Goal: Task Accomplishment & Management: Manage account settings

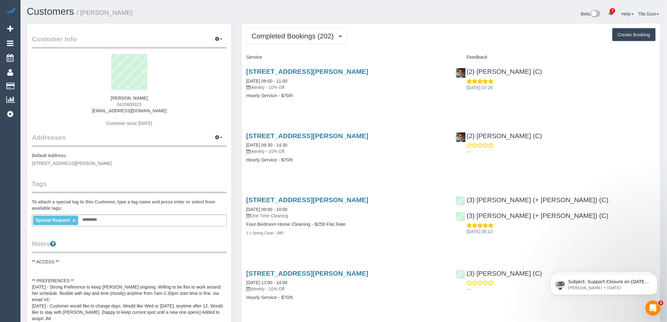
click at [639, 32] on button "Create Booking" at bounding box center [634, 34] width 43 height 13
select select "VIC"
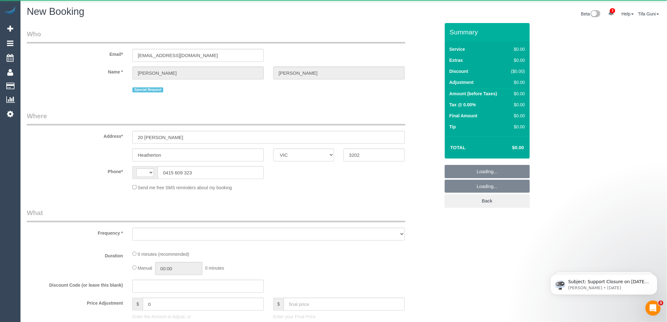
select select "string:AU"
select select "object:1994"
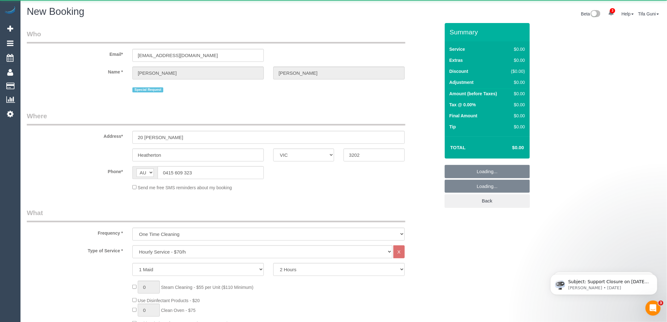
select select "string:stripe-pm_1Nzt8y2GScqysDRVew16rc4Z"
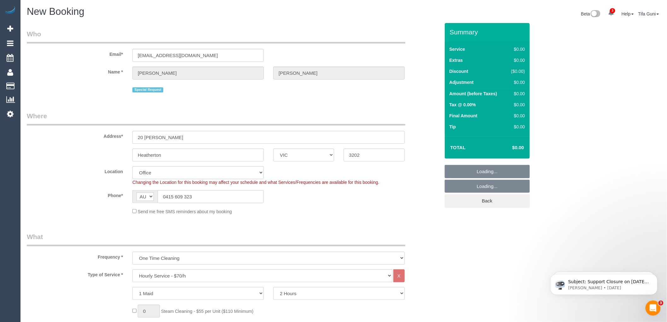
select select "object:2165"
select select "64"
select select "object:3421"
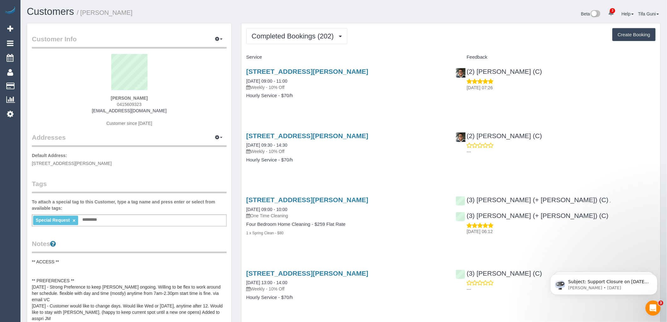
click at [636, 33] on button "Create Booking" at bounding box center [634, 34] width 43 height 13
select select "VIC"
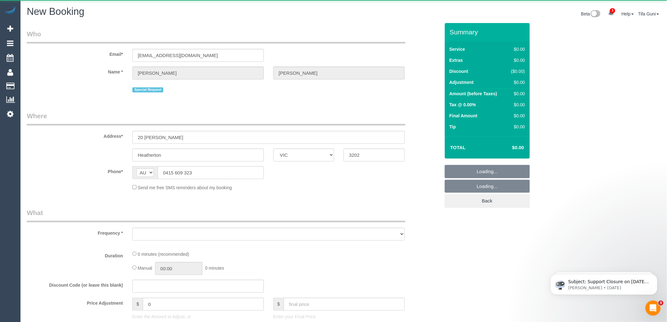
select select "object:5326"
select select "string:stripe-pm_1Nzt8y2GScqysDRVew16rc4Z"
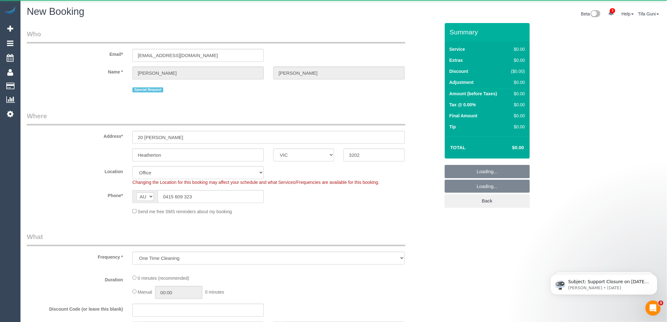
select select "object:5333"
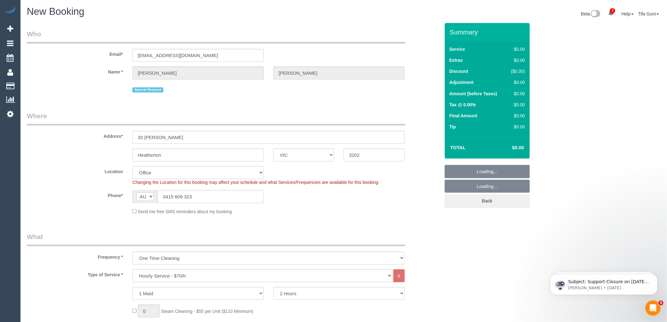
select select "64"
select select "object:6758"
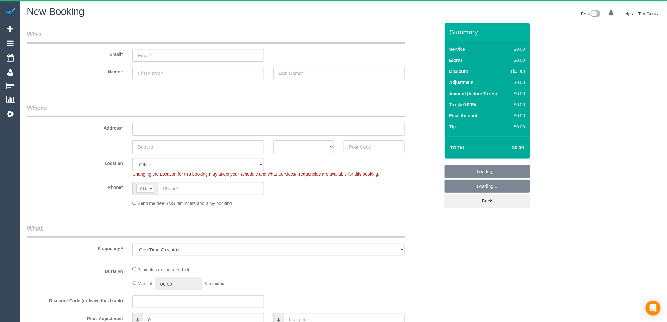
select select "object:840"
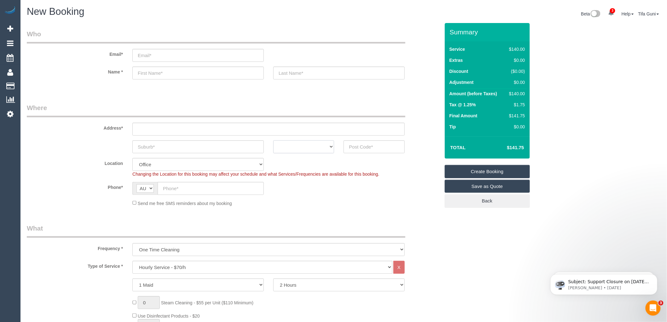
click at [313, 150] on select "ACT NSW NT QLD SA TAS VIC WA" at bounding box center [303, 146] width 61 height 13
select select "VIC"
click at [273, 140] on select "ACT NSW NT QLD SA TAS VIC WA" at bounding box center [303, 146] width 61 height 13
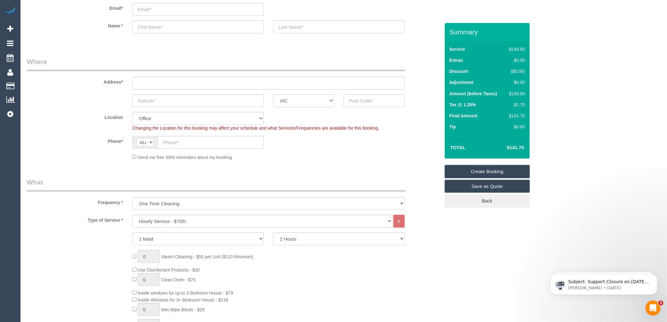
scroll to position [35, 0]
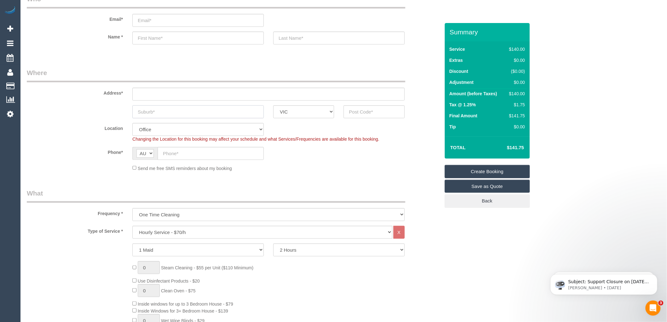
click at [167, 112] on input "text" at bounding box center [198, 111] width 132 height 13
type input "A"
click at [363, 111] on input "text" at bounding box center [374, 111] width 61 height 13
drag, startPoint x: 363, startPoint y: 111, endPoint x: 343, endPoint y: 109, distance: 20.7
click at [343, 109] on div "3143" at bounding box center [374, 111] width 70 height 13
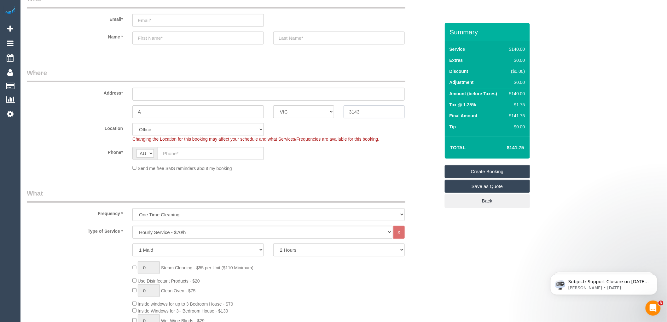
type input "3143"
click at [158, 230] on select "Hourly Service - $70/h Hourly Service - $65/h Hourly Service - $60/h Hourly Ser…" at bounding box center [262, 232] width 260 height 13
select select "211"
click at [132, 226] on select "Hourly Service - $70/h Hourly Service - $65/h Hourly Service - $60/h Hourly Ser…" at bounding box center [262, 232] width 260 height 13
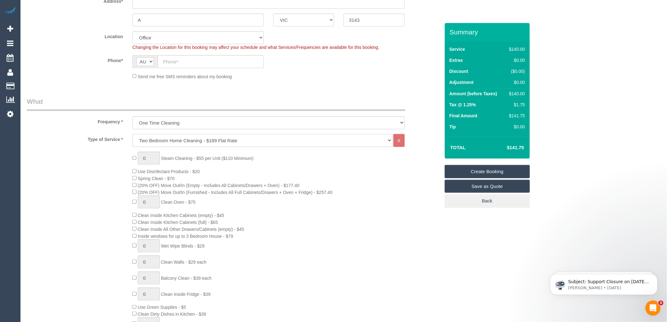
scroll to position [140, 0]
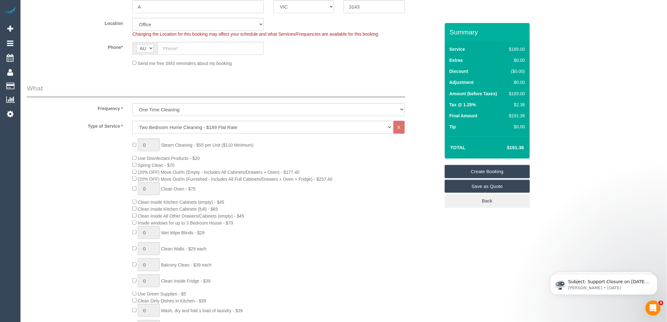
click at [267, 163] on div "0 Steam Cleaning - $55 per Unit ($110 Minimum) Use Disinfectant Products - $20 …" at bounding box center [286, 248] width 317 height 221
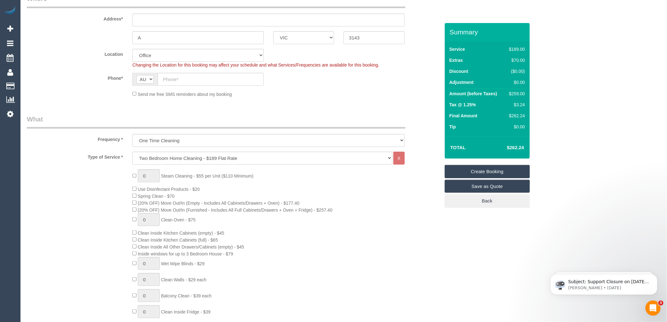
scroll to position [70, 0]
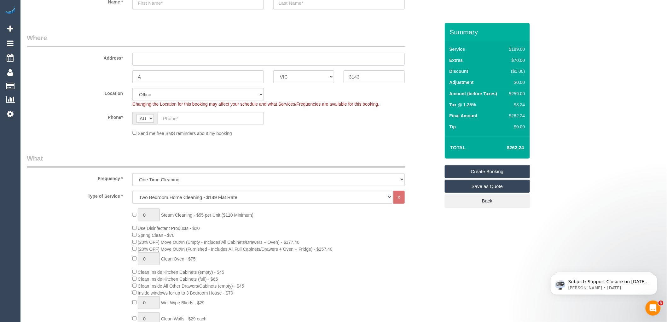
click at [152, 57] on input "text" at bounding box center [268, 59] width 273 height 13
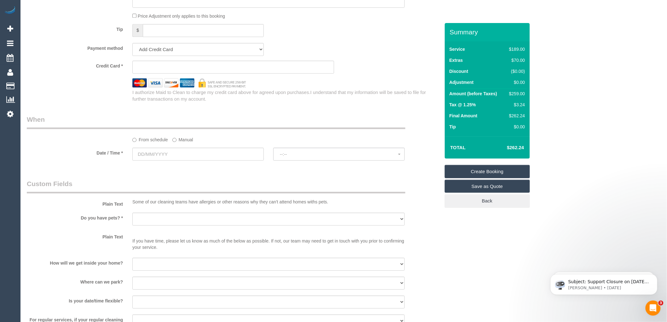
scroll to position [631, 0]
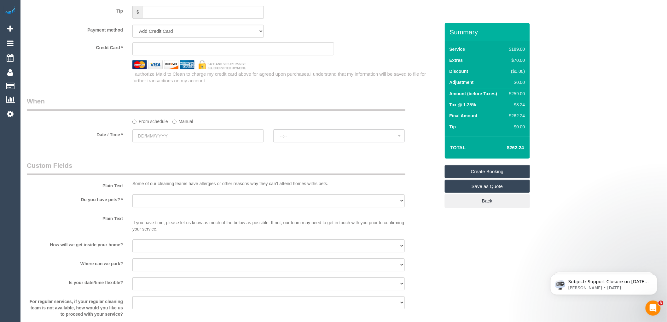
type input "-"
click at [163, 142] on input "text" at bounding box center [198, 135] width 132 height 13
select select "55"
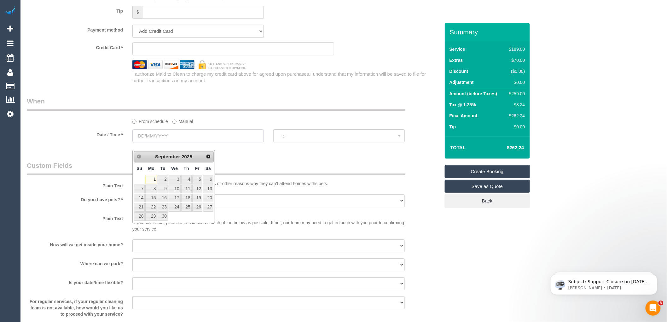
select select "object:2175"
click at [178, 181] on link "3" at bounding box center [175, 179] width 12 height 9
type input "03/09/2025"
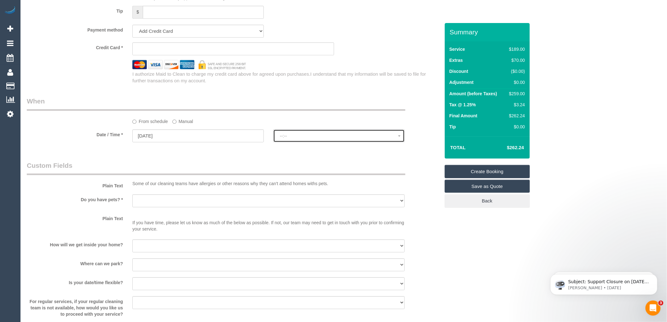
click at [297, 138] on span "--:--" at bounding box center [339, 135] width 118 height 5
select select "spot1"
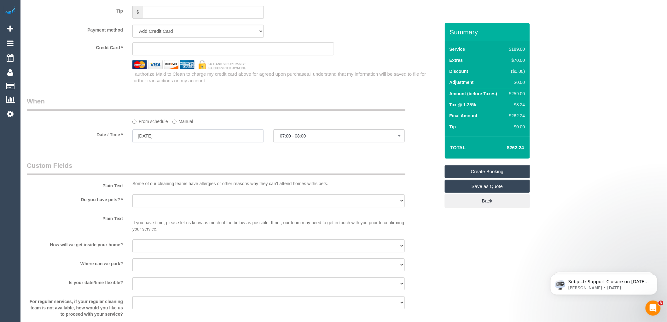
click at [174, 140] on input "03/09/2025" at bounding box center [198, 135] width 132 height 13
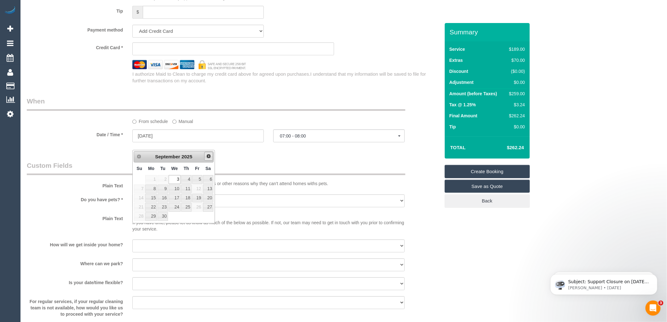
click at [210, 156] on span "Next" at bounding box center [208, 156] width 5 height 5
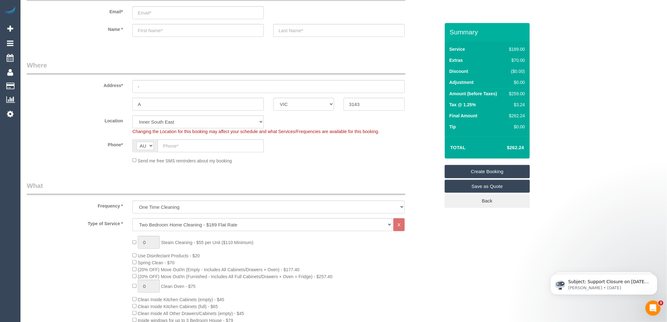
scroll to position [0, 0]
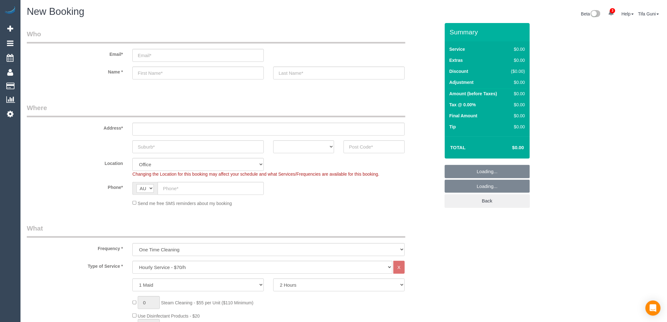
select select "object:2091"
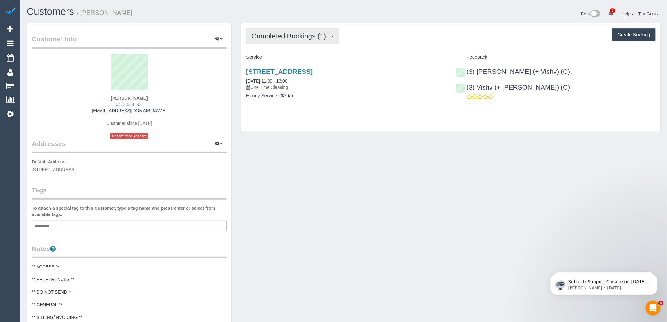
click at [327, 32] on button "Completed Bookings (1)" at bounding box center [292, 36] width 93 height 16
click at [346, 55] on div "Service" at bounding box center [346, 57] width 209 height 11
click at [313, 73] on link "15 Fewster Drive, Wantirna South, VIC 3152" at bounding box center [279, 71] width 67 height 7
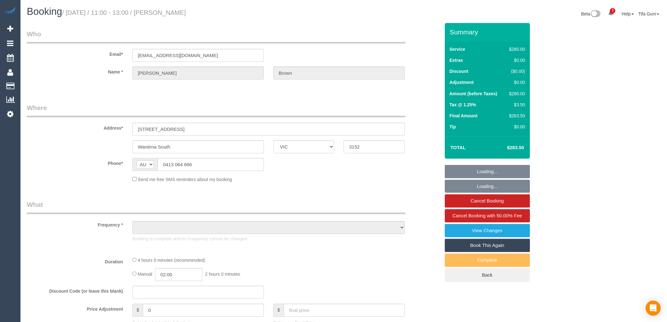
select select "VIC"
select select "object:568"
select select "string:stripe-pm_1RuiiR2GScqysDRVLbsY2XWC"
select select "number:28"
select select "number:14"
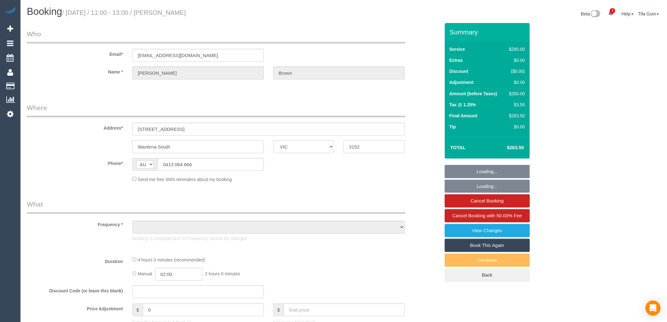
select select "number:19"
select select "number:36"
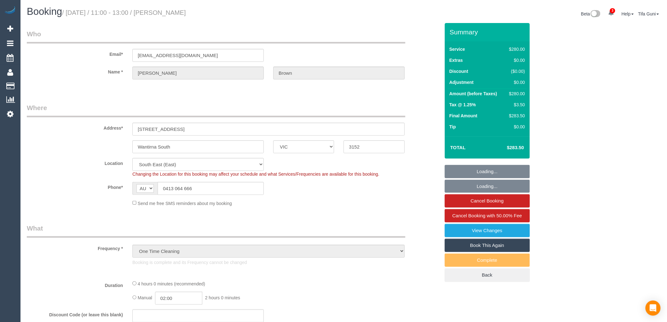
select select "object:779"
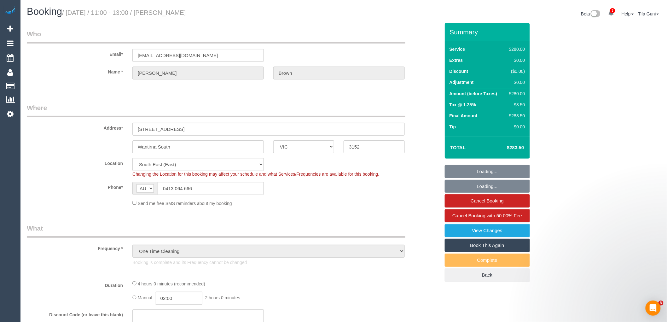
select select "240"
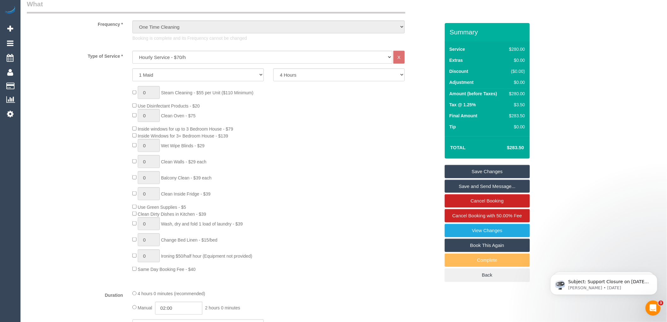
scroll to position [245, 0]
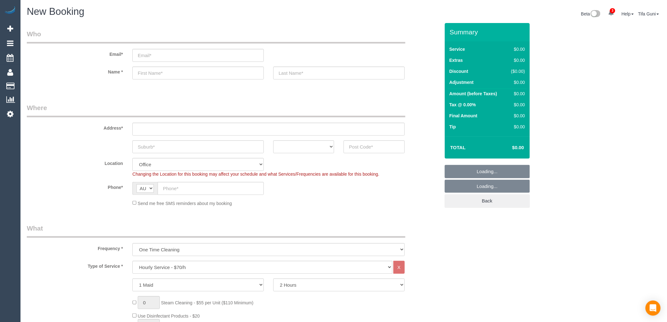
select select "object:2091"
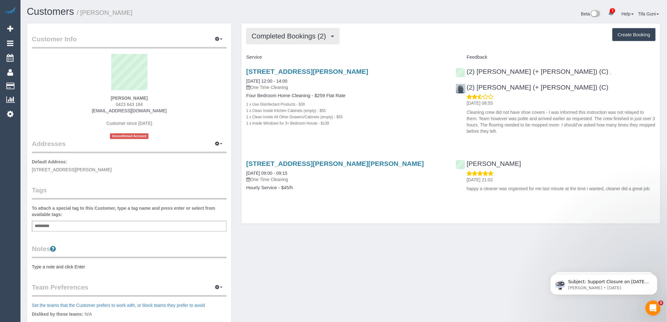
click at [315, 37] on span "Completed Bookings (2)" at bounding box center [291, 36] width 78 height 8
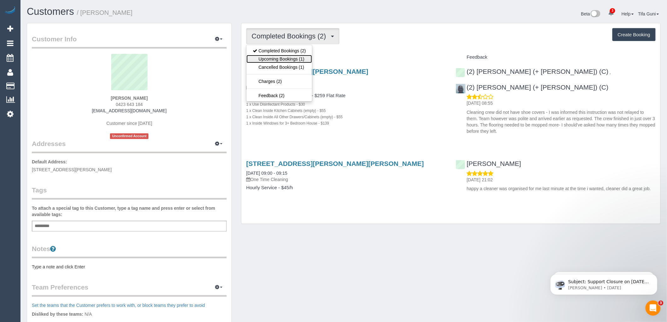
click at [286, 59] on link "Upcoming Bookings (1)" at bounding box center [280, 59] width 66 height 8
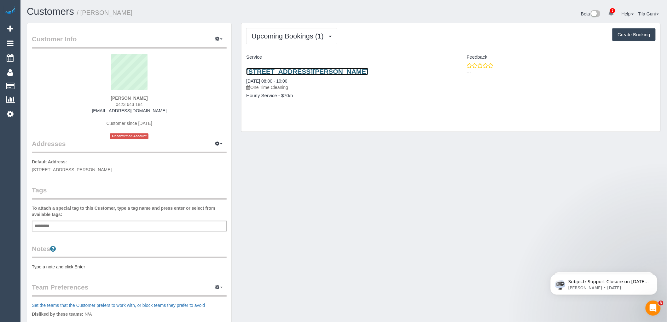
click at [319, 71] on link "1/2 Carrington Street, Hampton East, VIC 3188" at bounding box center [307, 71] width 122 height 7
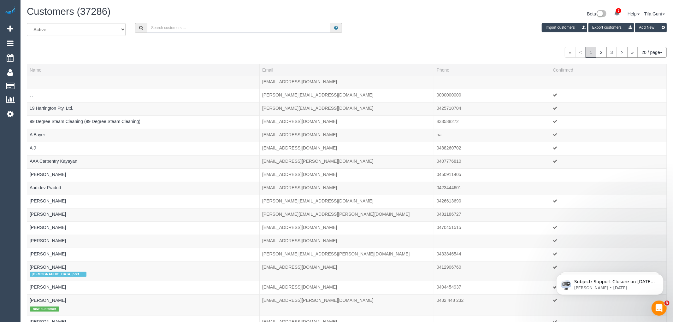
click at [165, 28] on input "text" at bounding box center [238, 28] width 183 height 10
paste input "https://assets.aircall.io/calls/3076222126/recording"
drag, startPoint x: 242, startPoint y: 31, endPoint x: 121, endPoint y: 33, distance: 120.2
click at [122, 33] on div "All Active Archived https://assets.aircall.io/calls/3076222126/recording Import…" at bounding box center [344, 32] width 644 height 18
paste input "61433522868"
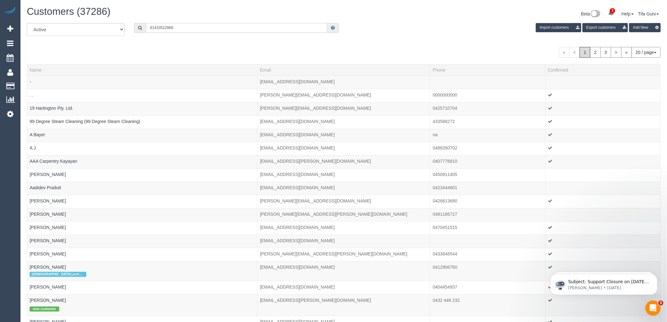
drag, startPoint x: 153, startPoint y: 28, endPoint x: 146, endPoint y: 28, distance: 6.9
click at [146, 28] on input "61433522868" at bounding box center [236, 28] width 181 height 10
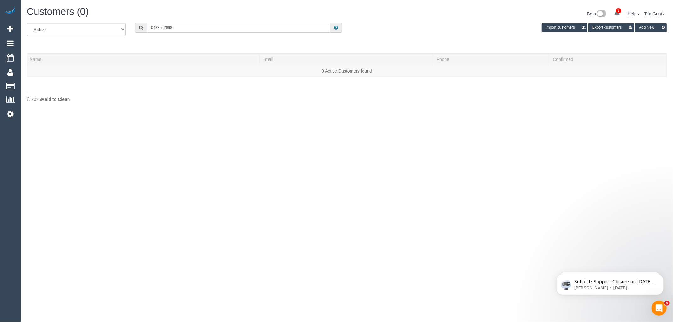
click at [160, 29] on input "0433522868" at bounding box center [238, 28] width 183 height 10
click at [166, 27] on input "0433 522868" at bounding box center [238, 28] width 183 height 10
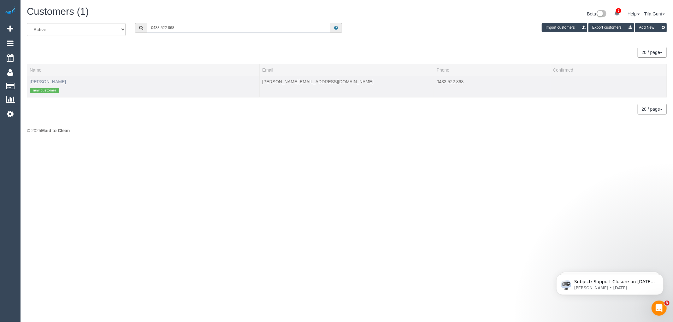
type input "0433 522 868"
click at [40, 82] on link "Anita Brekalo" at bounding box center [48, 81] width 36 height 5
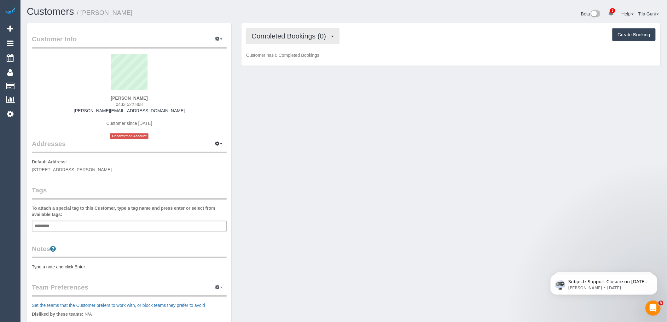
click at [315, 36] on span "Completed Bookings (0)" at bounding box center [291, 36] width 78 height 8
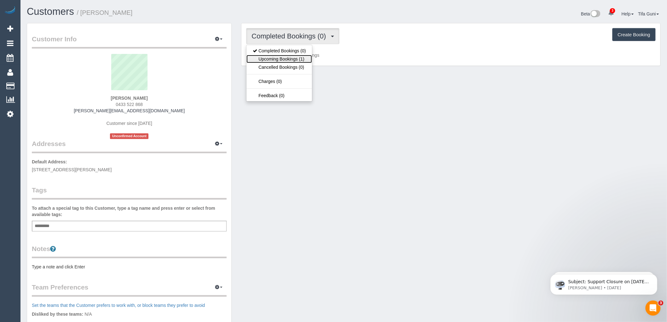
click at [294, 58] on link "Upcoming Bookings (1)" at bounding box center [280, 59] width 66 height 8
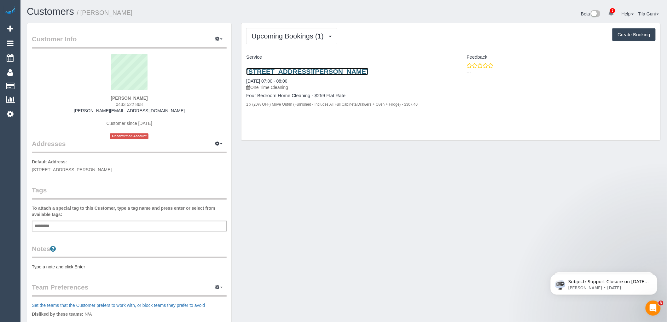
click at [326, 71] on link "8 Stanton Place, Milk Park, VIC 3082" at bounding box center [307, 71] width 122 height 7
click at [311, 71] on link "8 Stanton Place, Milk Park, VIC 3082" at bounding box center [307, 71] width 122 height 7
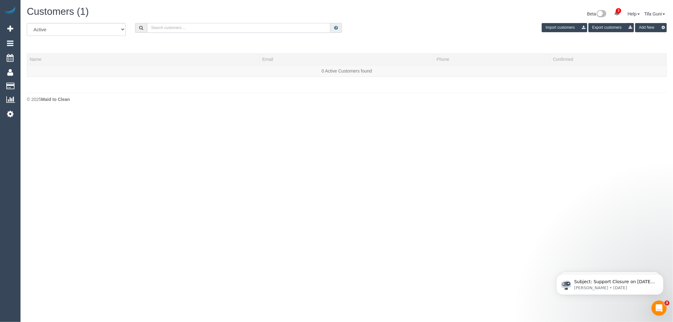
click at [182, 27] on input "text" at bounding box center [238, 28] width 183 height 10
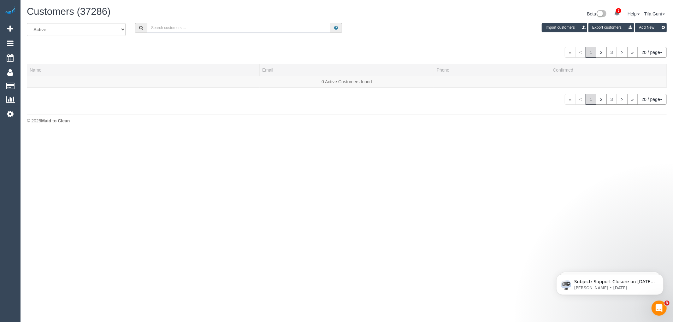
paste input "anita_brekalo@yahoo.com"
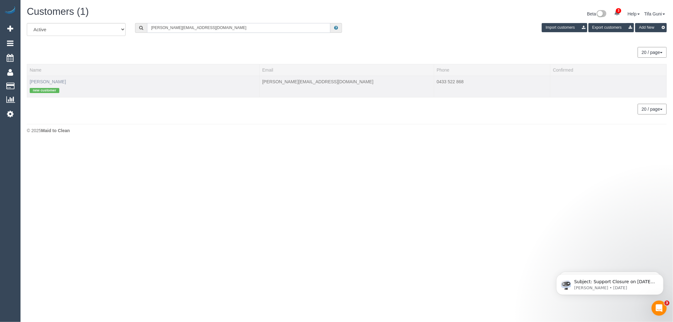
type input "anita_brekalo@yahoo.com"
click at [39, 81] on link "Anita Brekalo" at bounding box center [48, 81] width 36 height 5
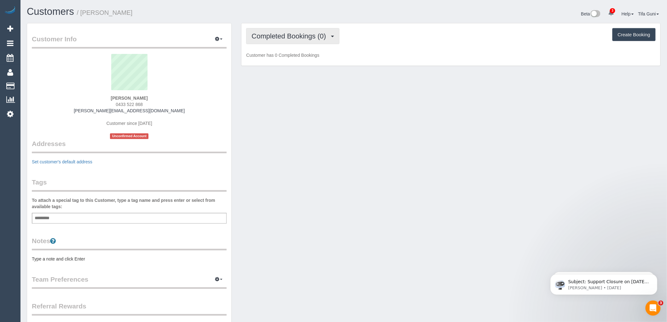
click at [321, 35] on span "Completed Bookings (0)" at bounding box center [291, 36] width 78 height 8
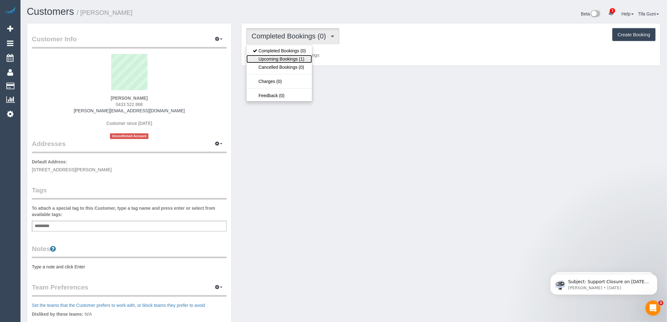
click at [297, 59] on link "Upcoming Bookings (1)" at bounding box center [280, 59] width 66 height 8
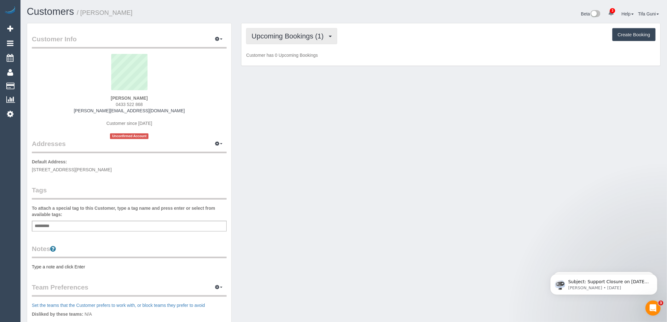
click at [324, 37] on span "Upcoming Bookings (1)" at bounding box center [289, 36] width 75 height 8
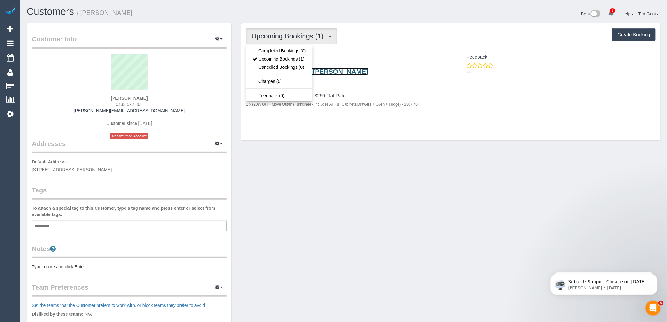
click at [342, 70] on link "8 Stanton Place, Milk Park, VIC 3082" at bounding box center [307, 71] width 122 height 7
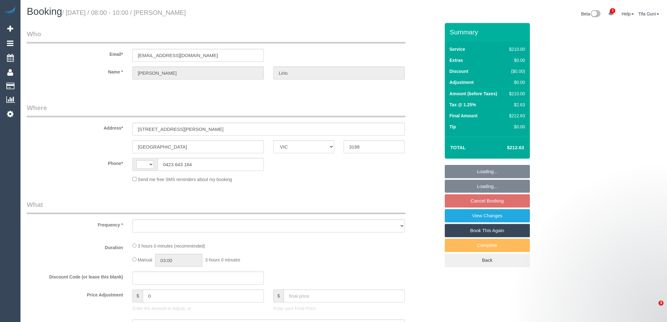
select select "VIC"
select select "string:AU"
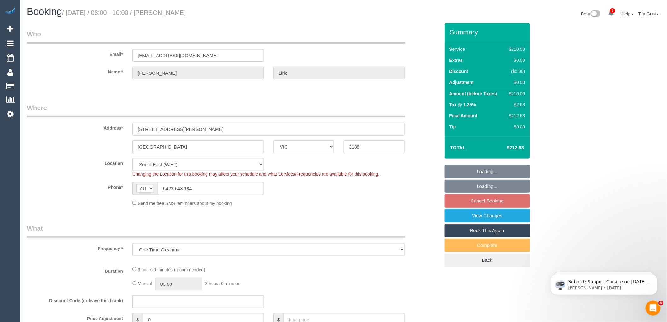
select select "object:1257"
select select "string:stripe-pm_1QuidR2GScqysDRVTQCOsLI3"
select select "180"
select select "spot1"
select select "number:28"
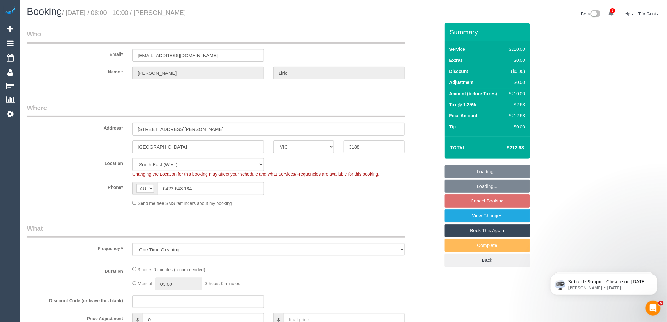
select select "number:14"
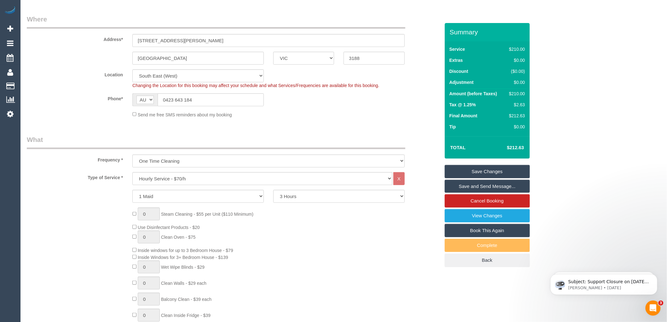
scroll to position [70, 0]
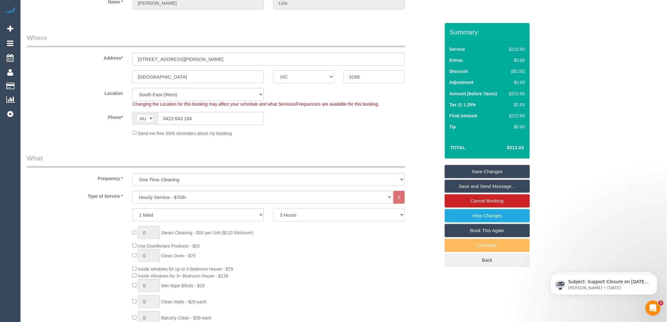
click at [289, 218] on select "2 Hours 2.5 Hours 3 Hours 3.5 Hours 4 Hours 4.5 Hours 5 Hours 5.5 Hours 6 Hours…" at bounding box center [339, 214] width 132 height 13
select select "210"
click at [273, 209] on select "2 Hours 2.5 Hours 3 Hours 3.5 Hours 4 Hours 4.5 Hours 5 Hours 5.5 Hours 6 Hours…" at bounding box center [339, 214] width 132 height 13
click at [375, 128] on sui-booking-location "Location Office City East (North) East (South) Inner East Inner North (East) In…" at bounding box center [234, 112] width 414 height 49
select select "spot16"
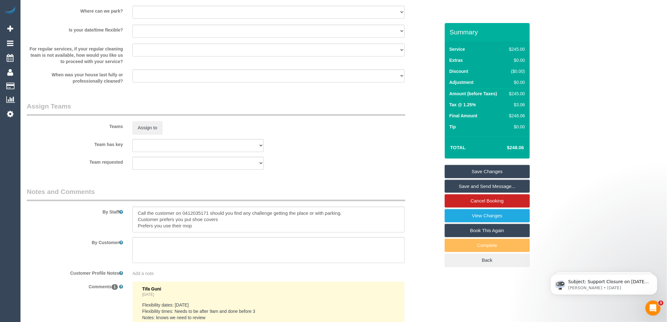
scroll to position [930, 0]
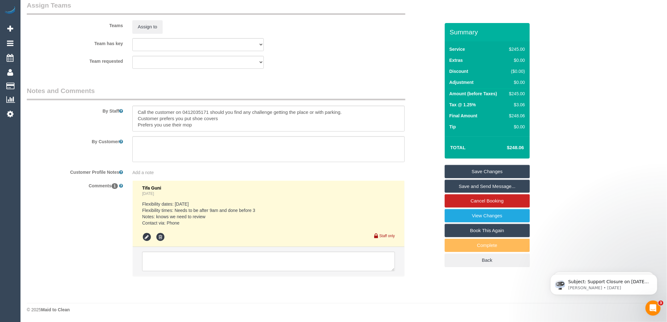
click at [480, 171] on link "Save Changes" at bounding box center [487, 171] width 85 height 13
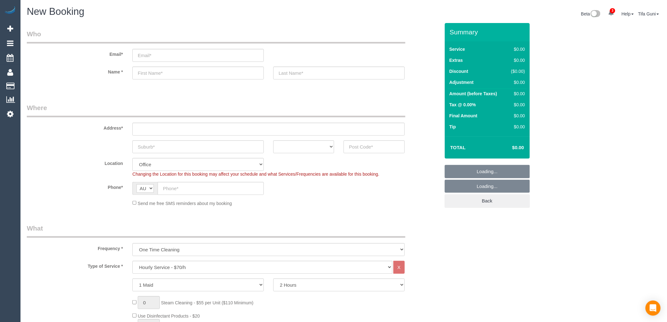
select select "object:2091"
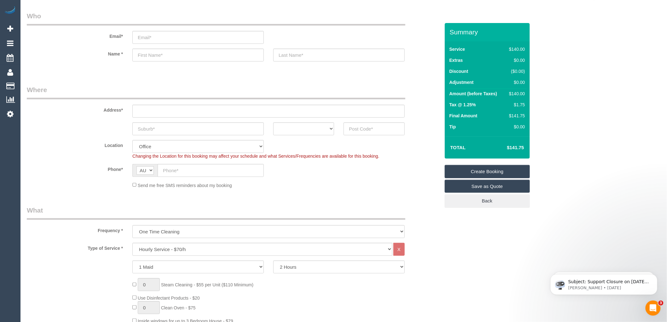
scroll to position [35, 0]
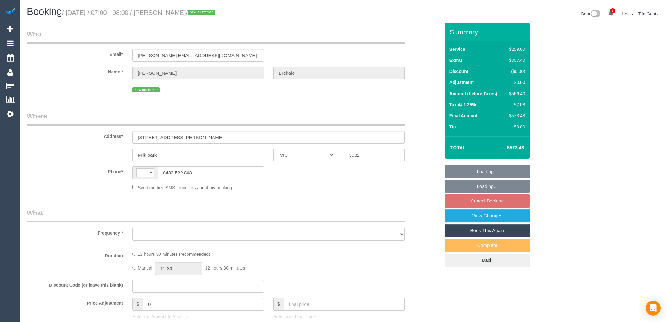
select select "VIC"
select select "string:AU"
select select "string:stripe-pm_1S0YkL2GScqysDRVFVnS0RNr"
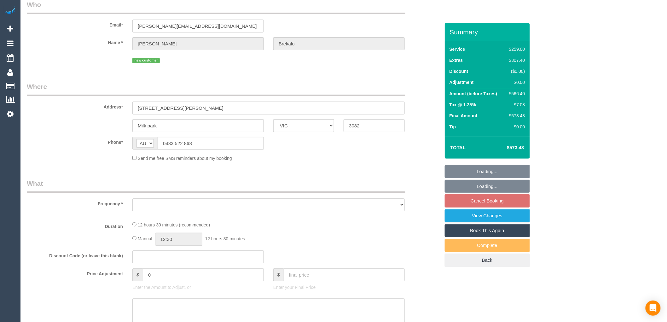
select select "object:584"
select select "spot1"
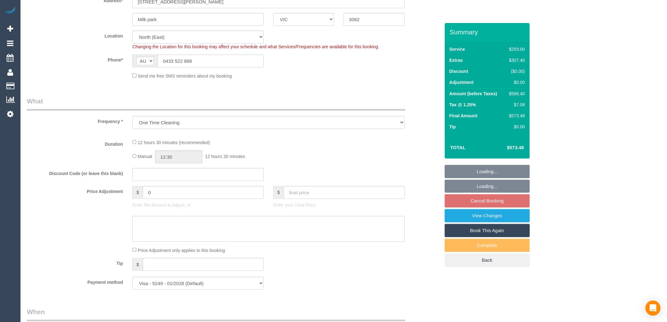
select select "number:30"
select select "number:14"
select select "number:19"
select select "number:24"
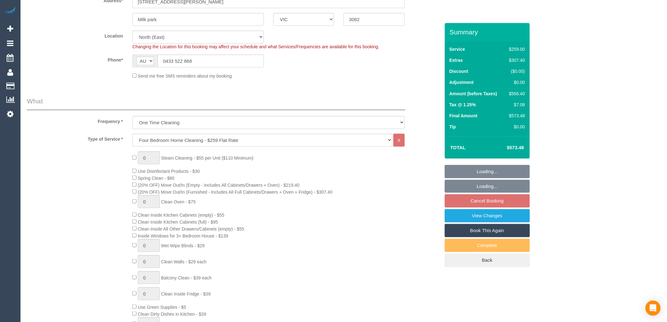
select select "object:1459"
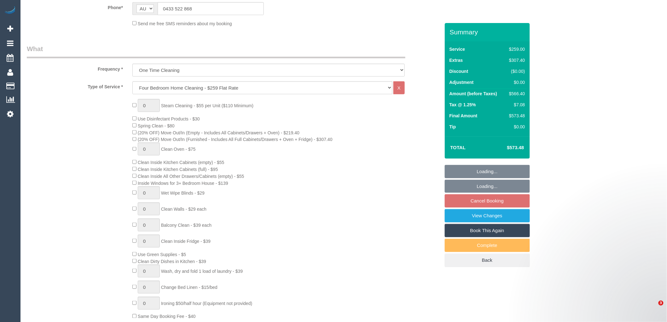
scroll to position [245, 0]
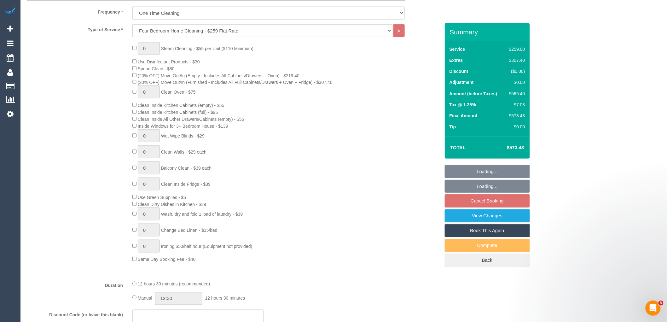
select select "spot18"
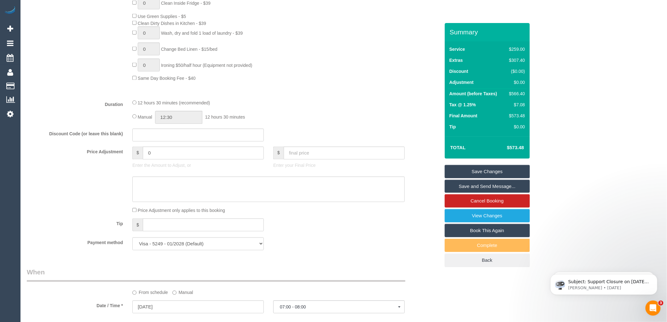
scroll to position [420, 0]
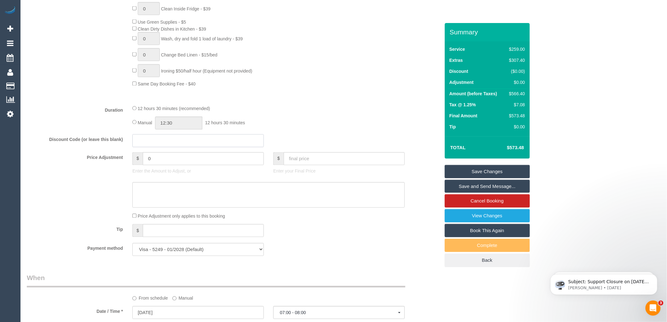
click at [143, 147] on input "text" at bounding box center [198, 140] width 132 height 13
type input "7FB2DDD3FB2B"
click at [350, 130] on div "Manual 12:30 12 hours 30 minutes" at bounding box center [268, 123] width 273 height 13
click at [338, 111] on fieldset "What Frequency * One Time Cleaning Weekly - 10% Off - 10.00% (0% for the First …" at bounding box center [234, 36] width 414 height 449
drag, startPoint x: 182, startPoint y: 149, endPoint x: 116, endPoint y: 149, distance: 65.9
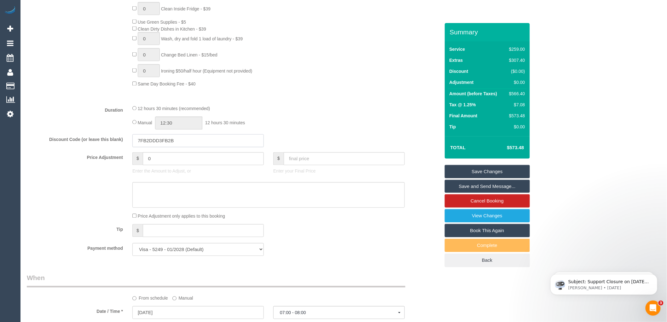
click at [116, 148] on div "Discount Code (or leave this blank) 7FB2DDD3FB2B" at bounding box center [233, 140] width 423 height 13
click at [144, 147] on input "text" at bounding box center [198, 140] width 132 height 13
paste input "7FB2DDD3FB2B"
click at [360, 127] on div "Manual 12:30 12 hours 30 minutes" at bounding box center [268, 123] width 273 height 13
drag, startPoint x: 182, startPoint y: 148, endPoint x: 124, endPoint y: 146, distance: 58.4
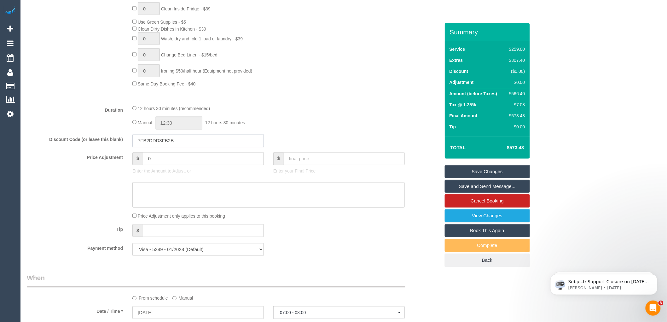
click at [124, 146] on div "Discount Code (or leave this blank) 7FB2DDD3FB2B" at bounding box center [233, 140] width 423 height 13
click at [392, 112] on div "12 hours 30 minutes (recommended)" at bounding box center [268, 108] width 273 height 7
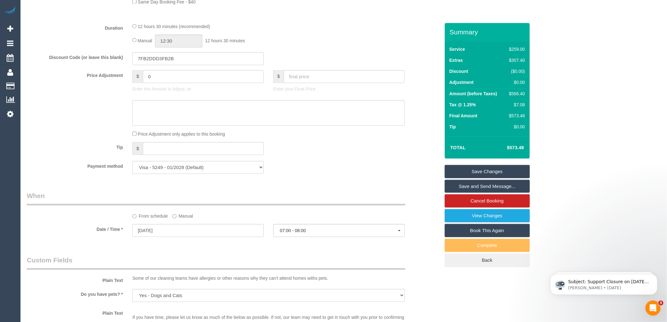
scroll to position [490, 0]
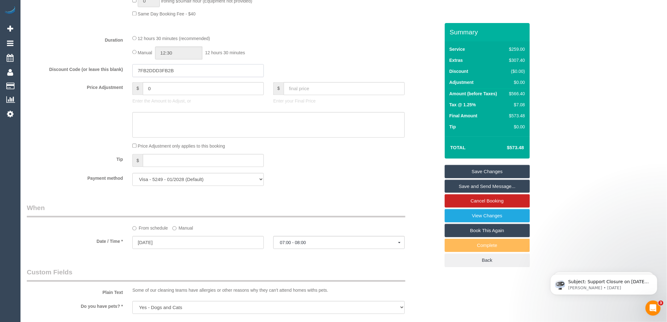
click at [192, 77] on input "7FB2DDD3FB2B" at bounding box center [198, 70] width 132 height 13
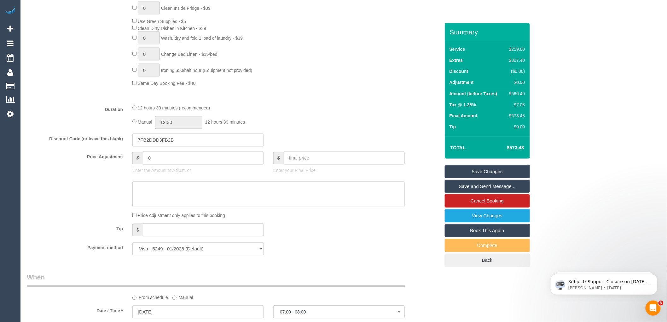
scroll to position [420, 0]
drag, startPoint x: 163, startPoint y: 146, endPoint x: 128, endPoint y: 144, distance: 35.8
click at [128, 144] on div "7FB2DDD3FB2B" at bounding box center [198, 140] width 141 height 13
click at [182, 147] on input "7FB2DDD3FB2B" at bounding box center [198, 140] width 132 height 13
click at [149, 147] on input "7FB2DDD3FB2B" at bounding box center [198, 140] width 132 height 13
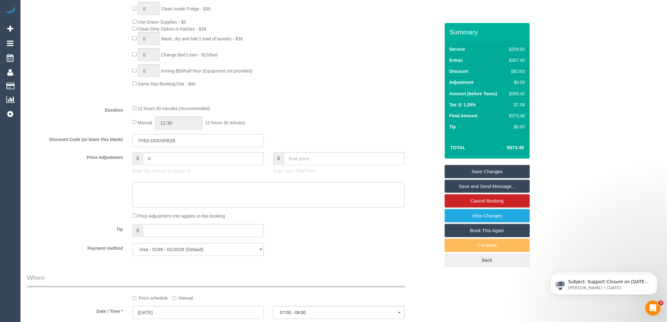
click at [163, 147] on input "7FB2-DDD3FB2B" at bounding box center [198, 140] width 132 height 13
type input "7FB2-DDD3-FB2B"
click at [348, 112] on div "12 hours 30 minutes (recommended)" at bounding box center [268, 108] width 273 height 7
drag, startPoint x: 192, startPoint y: 149, endPoint x: 129, endPoint y: 148, distance: 62.5
click at [129, 147] on div "7FB2-DDD3-FB2B" at bounding box center [198, 140] width 141 height 13
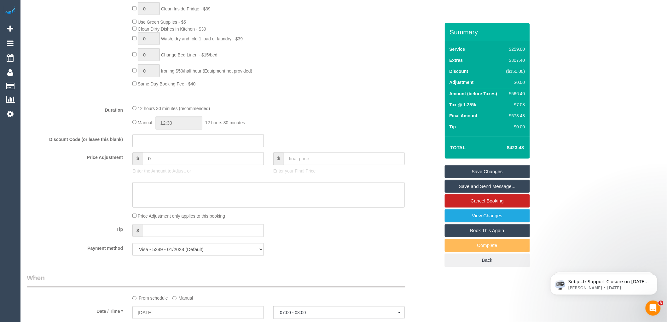
click at [396, 112] on div "12 hours 30 minutes (recommended)" at bounding box center [268, 108] width 273 height 7
click at [152, 147] on input "text" at bounding box center [198, 140] width 132 height 13
paste input "7FB2-DDD3-FB2B"
type input "7FB2-DDD3-FB2B"
click at [427, 123] on div "Duration 12 hours 30 minutes (recommended) Manual 12:30 12 hours 30 minutes" at bounding box center [233, 117] width 423 height 25
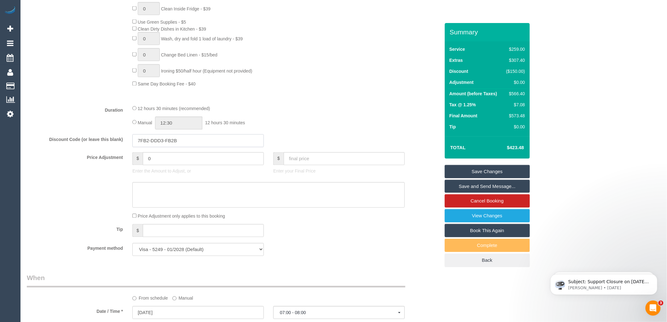
click at [150, 147] on input "7FB2-DDD3-FB2B" at bounding box center [198, 140] width 132 height 13
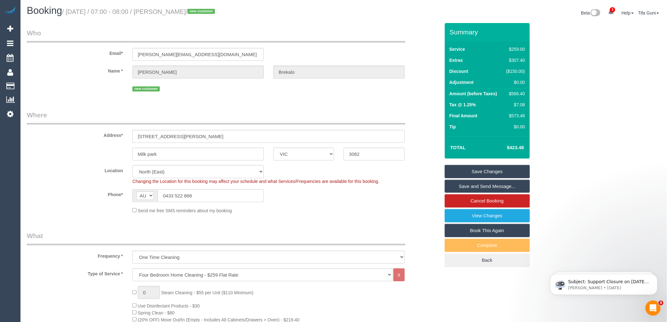
scroll to position [0, 0]
drag, startPoint x: 216, startPoint y: 55, endPoint x: 130, endPoint y: 52, distance: 86.5
click at [130, 52] on div "[PERSON_NAME][EMAIL_ADDRESS][DOMAIN_NAME]" at bounding box center [198, 55] width 141 height 13
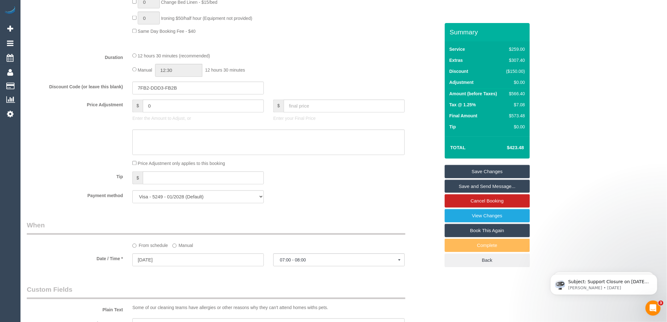
scroll to position [490, 0]
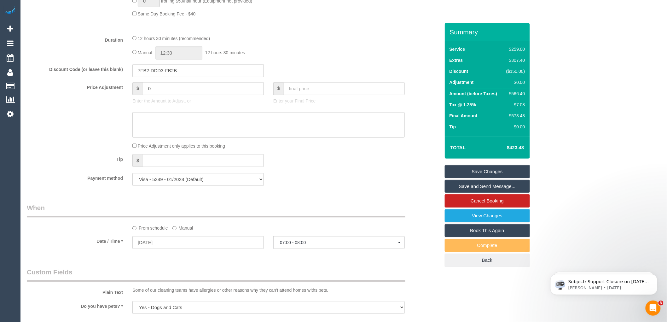
click at [494, 172] on link "Save Changes" at bounding box center [487, 171] width 85 height 13
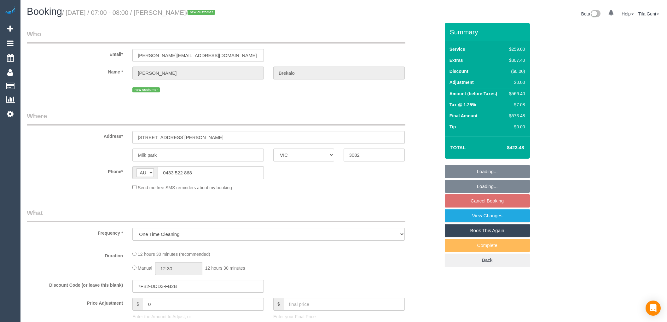
select select "VIC"
select select "string:stripe-pm_1S0YkL2GScqysDRVFVnS0RNr"
select select "number:30"
select select "number:14"
select select "number:19"
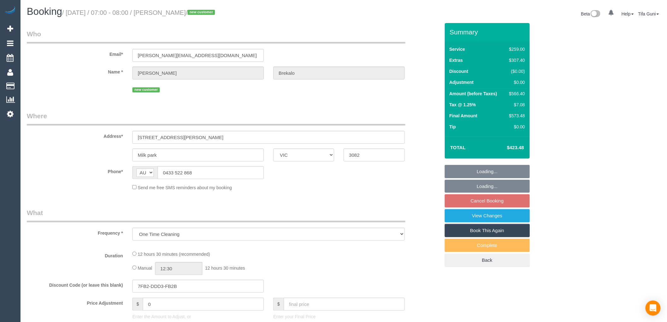
select select "number:24"
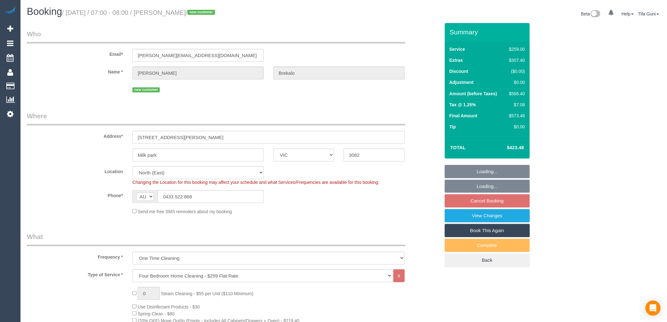
select select "object:828"
select select "spot1"
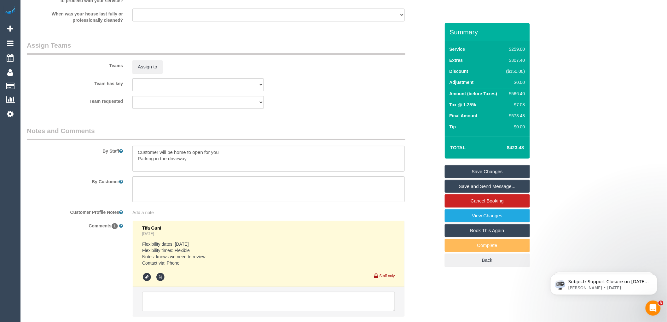
scroll to position [958, 0]
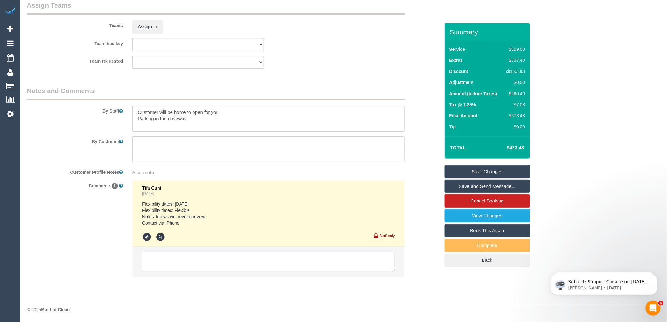
click at [165, 257] on textarea at bounding box center [268, 262] width 253 height 20
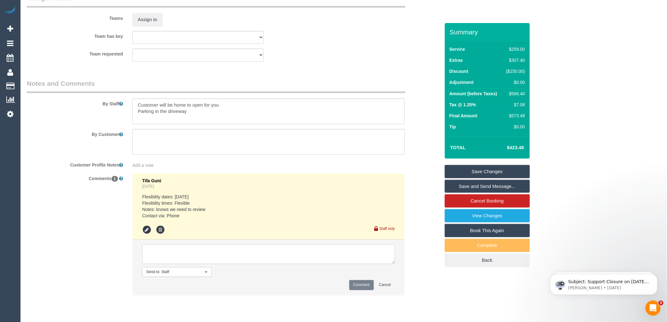
type textarea "-"
type textarea "a"
type textarea "A"
click at [237, 260] on textarea at bounding box center [268, 254] width 253 height 20
type textarea "Customer called with the discount code and it reduced the price by $150"
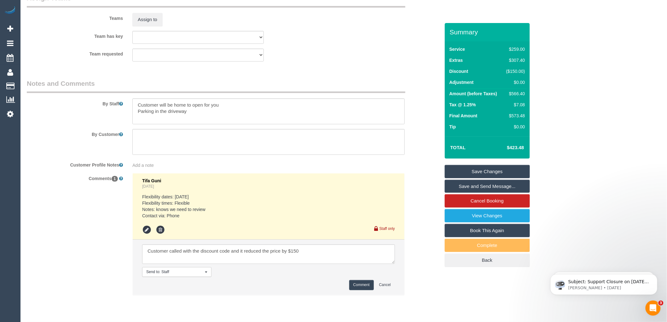
click at [359, 290] on button "Comment" at bounding box center [361, 285] width 25 height 10
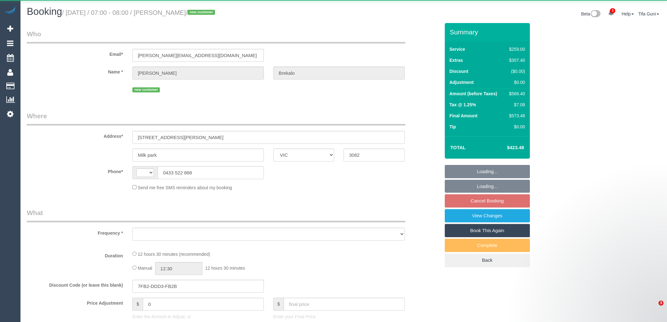
select select "VIC"
select select "object:446"
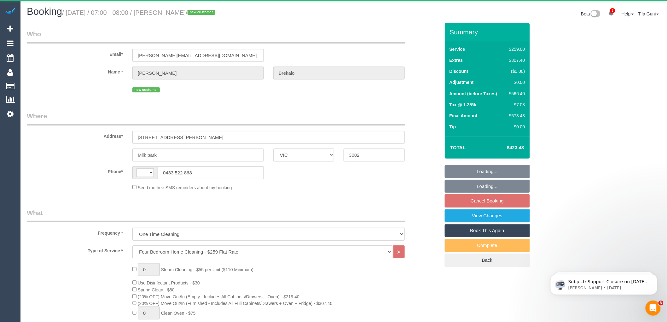
select select "string:AU"
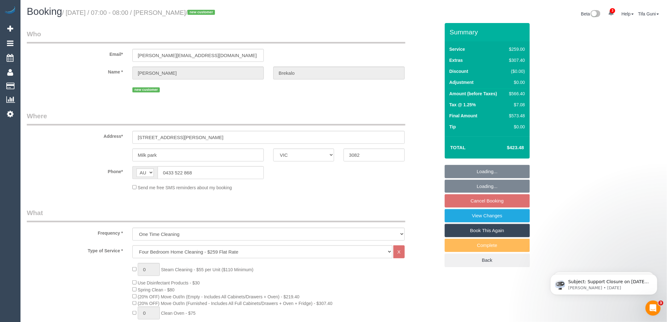
select select "string:stripe-pm_1S0YkL2GScqysDRVFVnS0RNr"
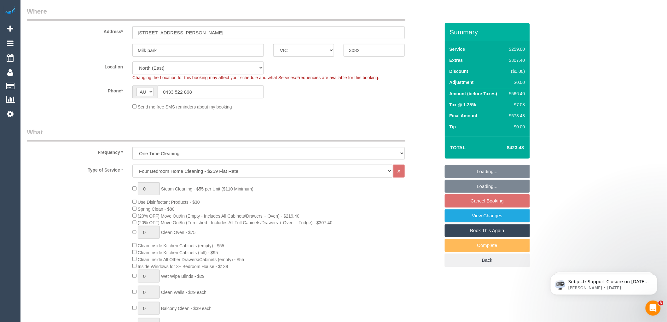
select select "spot1"
select select "object:851"
select select "number:30"
select select "number:14"
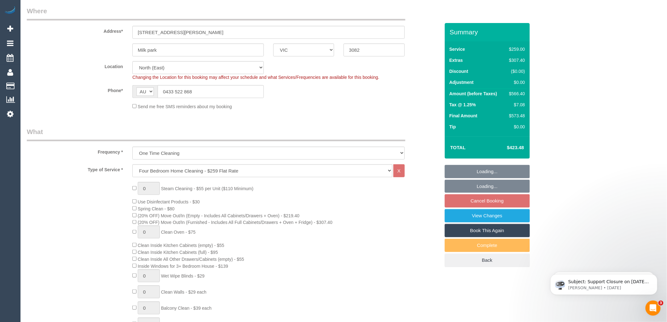
select select "number:19"
select select "number:24"
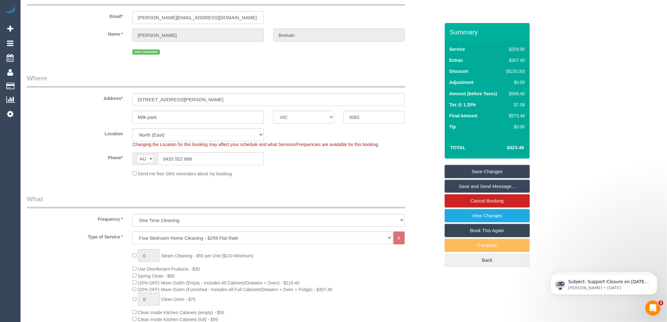
scroll to position [0, 0]
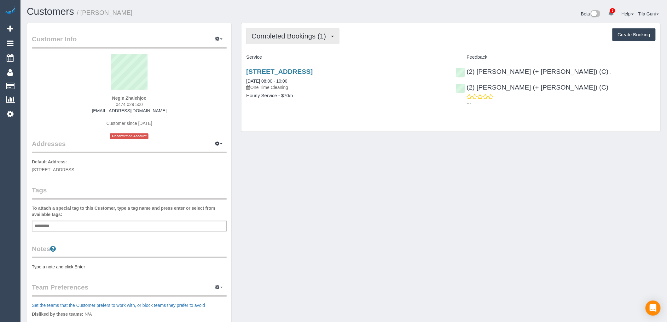
click at [324, 41] on button "Completed Bookings (1)" at bounding box center [292, 36] width 93 height 16
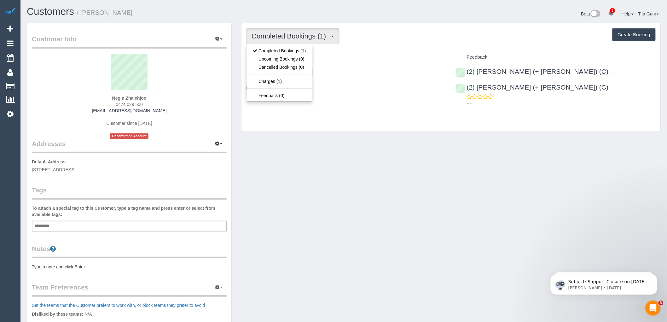
click at [348, 61] on div "Service" at bounding box center [346, 57] width 209 height 11
click at [321, 38] on span "Completed Bookings (1)" at bounding box center [291, 36] width 78 height 8
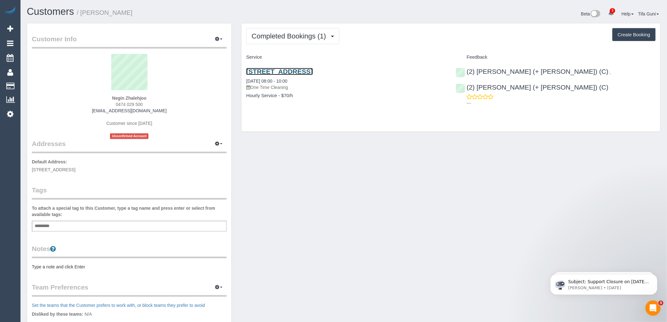
click at [313, 70] on link "3/24 Valentine Grove, Armadale, VIC 3143" at bounding box center [279, 71] width 67 height 7
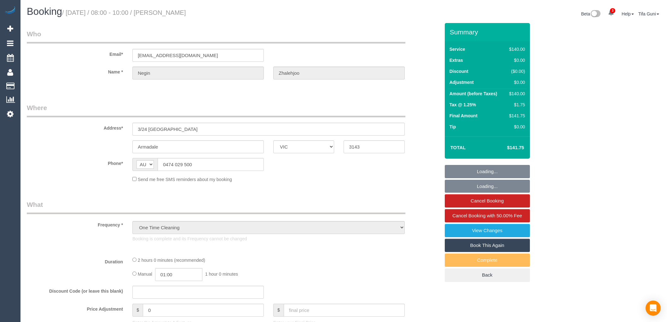
select select "VIC"
select select "string:stripe-pm_1RvSmt2GScqysDRVlWYJgZdz"
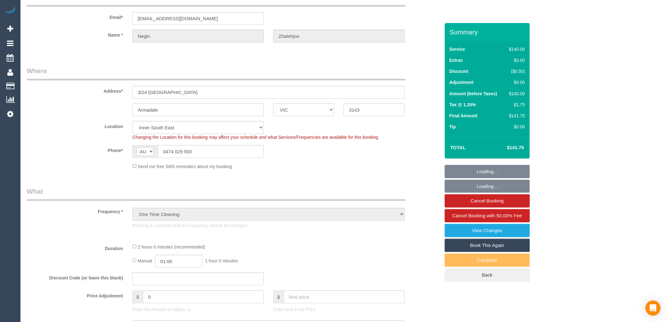
select select "object:1341"
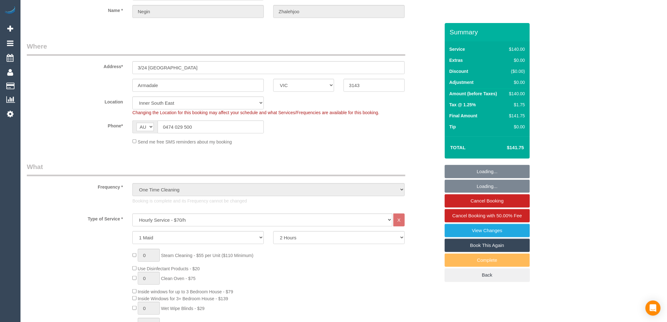
select select "number:28"
select select "number:14"
select select "number:19"
select select "number:24"
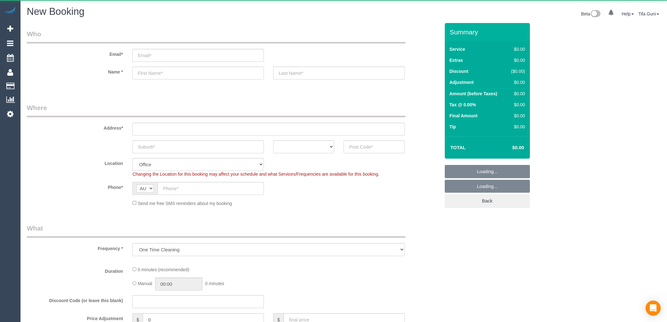
select select "object:2091"
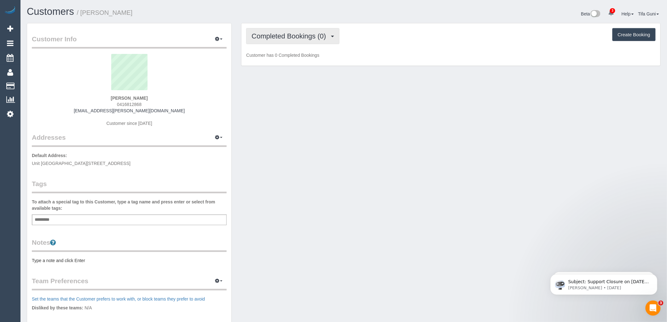
click at [332, 41] on button "Completed Bookings (0)" at bounding box center [292, 36] width 93 height 16
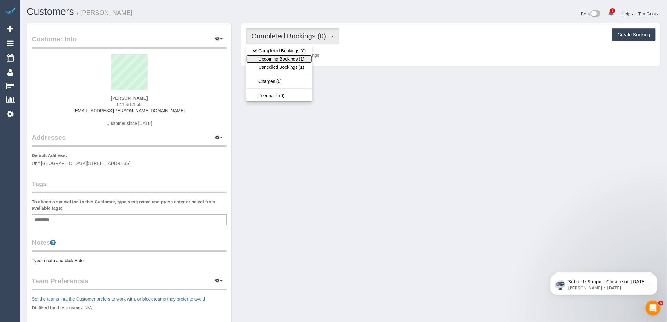
click at [296, 59] on link "Upcoming Bookings (1)" at bounding box center [280, 59] width 66 height 8
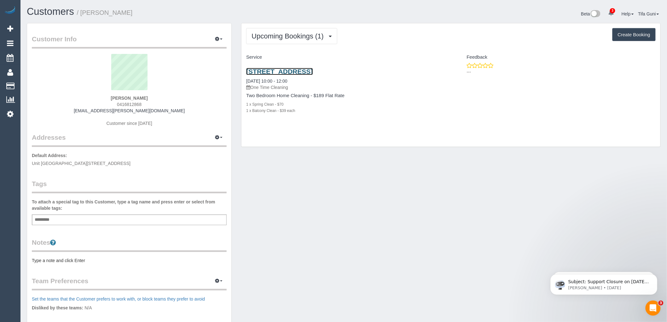
click at [313, 70] on link "[STREET_ADDRESS]" at bounding box center [279, 71] width 67 height 7
click at [313, 71] on link "[STREET_ADDRESS]" at bounding box center [279, 71] width 67 height 7
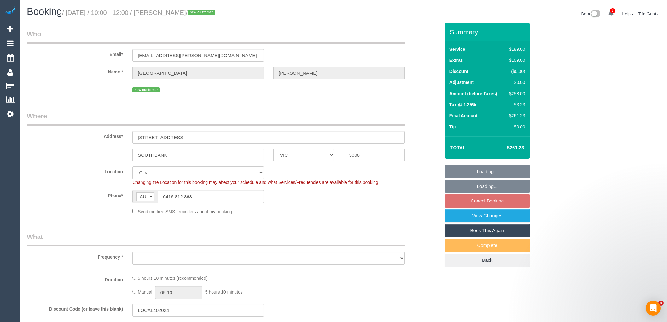
select select "VIC"
select select "object:560"
select select "string:stripe-pm_1RViQD2GScqysDRVDO1Kjd4U"
select select "object:711"
select select "number:28"
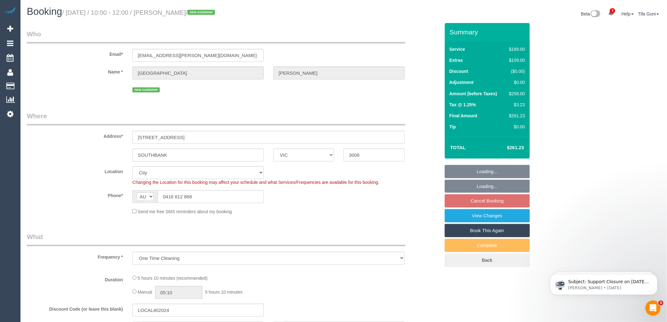
select select "number:15"
select select "number:18"
select select "number:22"
select select "number:26"
select select "spot3"
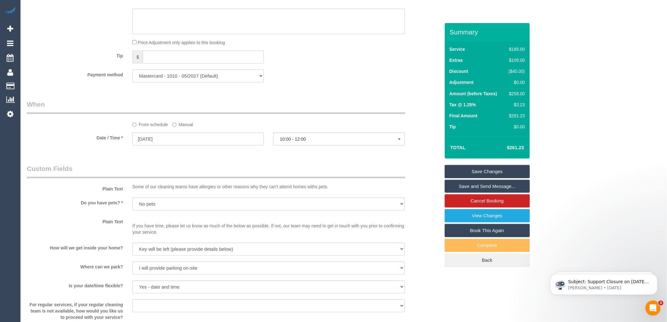
scroll to position [596, 0]
click at [169, 143] on input "24/10/2025" at bounding box center [198, 137] width 132 height 13
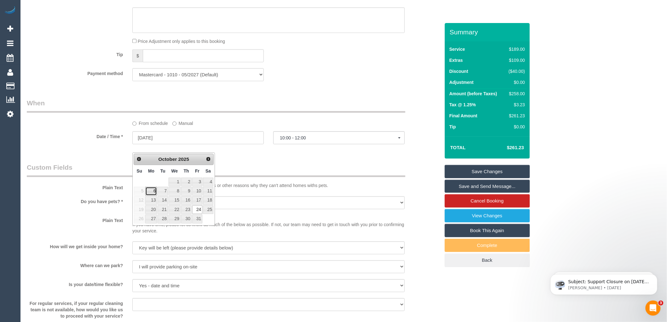
click at [154, 190] on link "6" at bounding box center [151, 191] width 12 height 9
type input "06/10/2025"
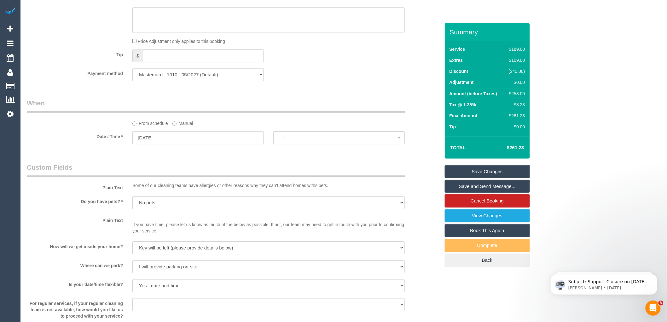
select select "spot22"
click at [295, 140] on span "07:00 - 08:00" at bounding box center [339, 137] width 118 height 5
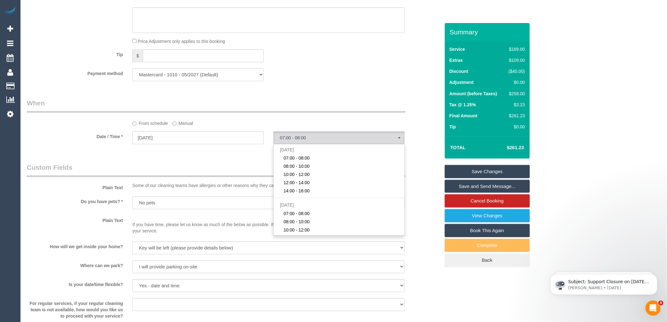
click at [248, 169] on div "Who Email* madison.pearce@gmail.com Name * Madison Pearce new customer Where Ad…" at bounding box center [233, 9] width 423 height 1162
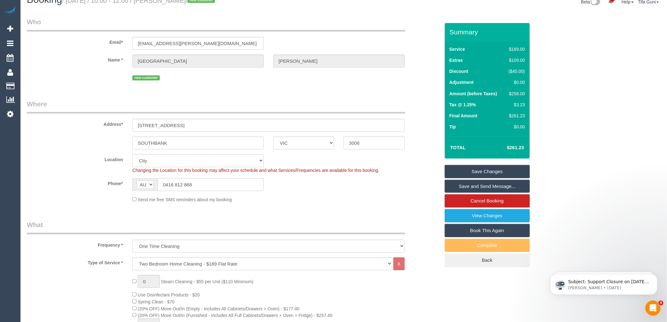
scroll to position [0, 0]
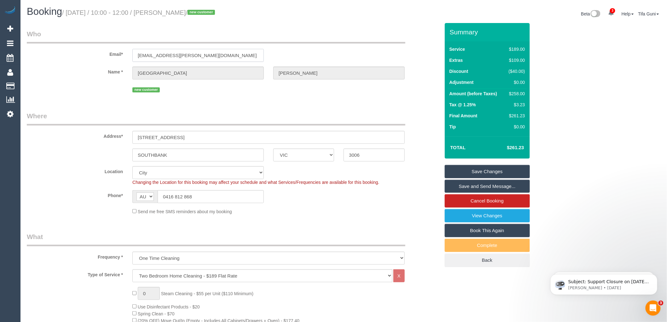
drag, startPoint x: 204, startPoint y: 58, endPoint x: 105, endPoint y: 58, distance: 98.7
click at [105, 58] on div "Email* madison.pearce@gmail.com" at bounding box center [233, 45] width 423 height 32
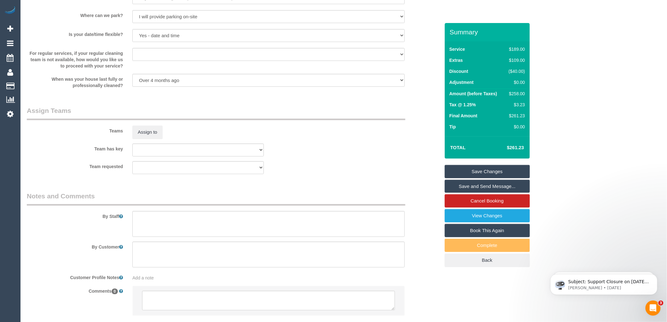
scroll to position [892, 0]
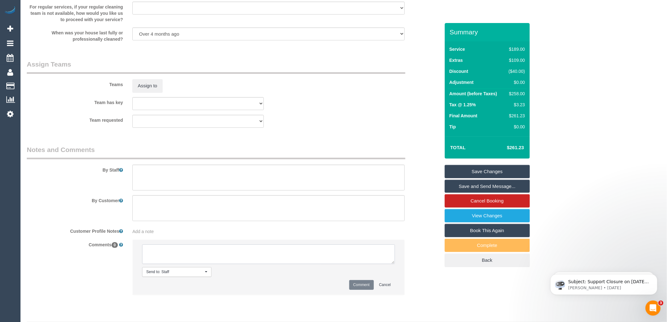
click at [167, 260] on textarea at bounding box center [268, 254] width 253 height 20
type textarea "-"
paste textarea "Flexibility dates: Flexibility times: Notes: knows we need to review Contact vi…"
click at [187, 257] on textarea at bounding box center [268, 254] width 253 height 20
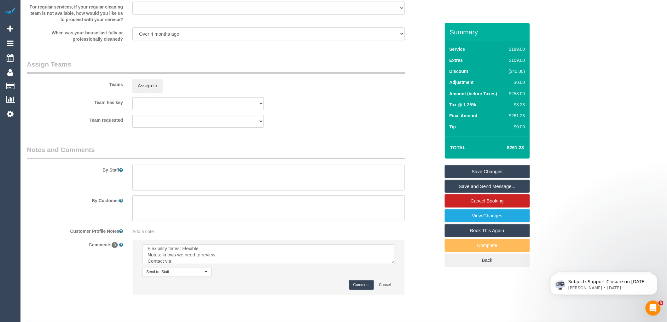
click at [186, 264] on textarea at bounding box center [268, 254] width 253 height 20
click at [218, 264] on textarea at bounding box center [268, 254] width 253 height 20
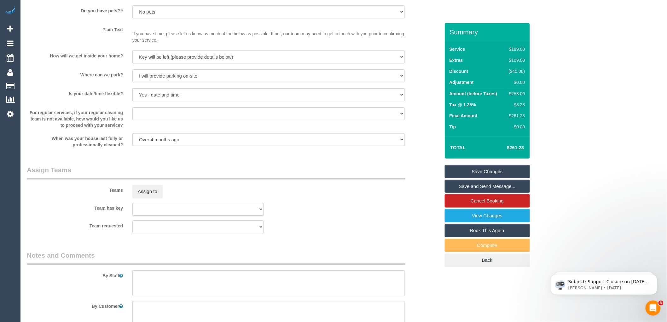
scroll to position [682, 0]
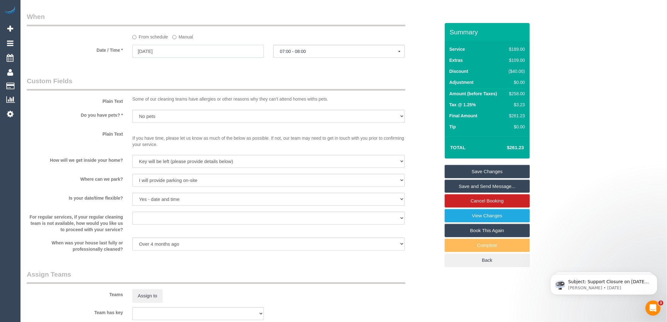
click at [200, 58] on input "06/10/2025" at bounding box center [198, 51] width 132 height 13
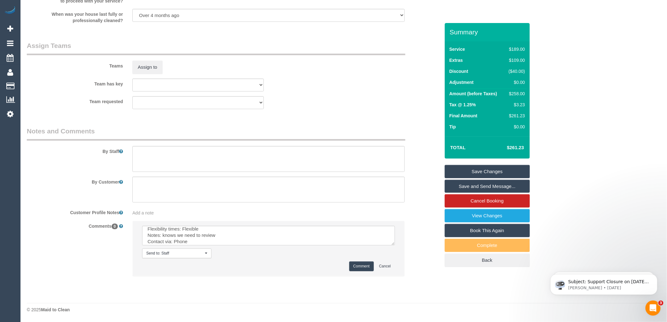
scroll to position [19, 0]
click at [239, 238] on textarea at bounding box center [268, 236] width 253 height 20
click at [293, 238] on textarea at bounding box center [268, 236] width 253 height 20
type textarea "Flexibility dates: Flexibility times: Flexible Notes: knows we need to review C…"
click at [362, 267] on button "Comment" at bounding box center [361, 266] width 25 height 10
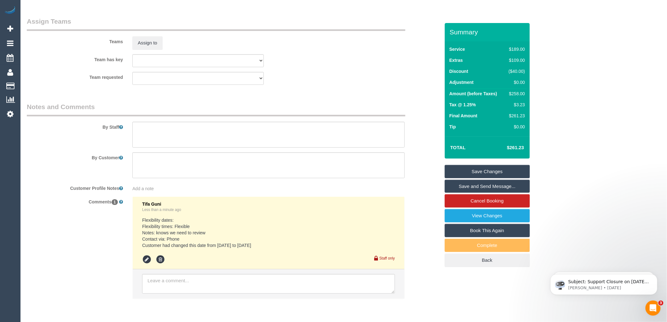
scroll to position [954, 0]
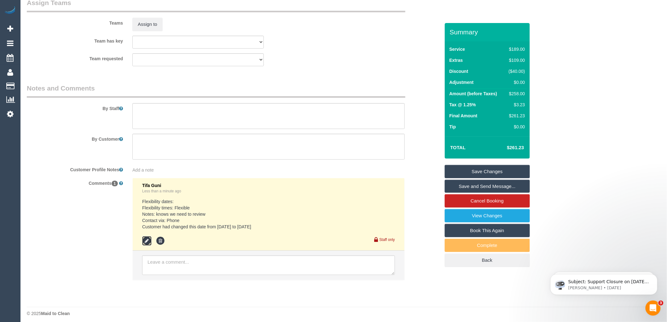
click at [147, 246] on icon at bounding box center [146, 240] width 9 height 9
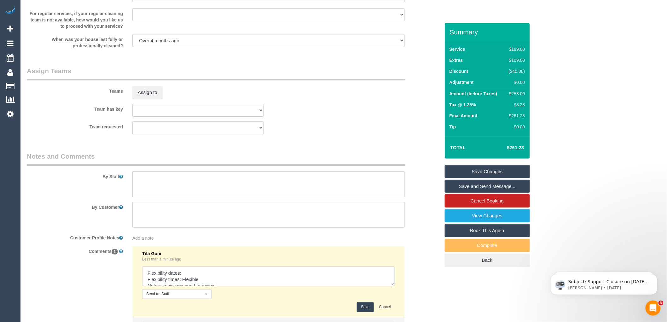
scroll to position [883, 0]
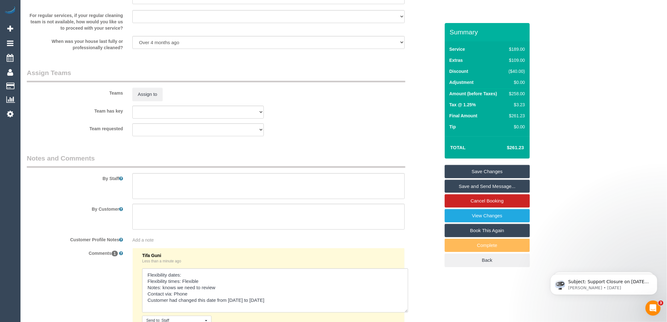
drag, startPoint x: 392, startPoint y: 292, endPoint x: 406, endPoint y: 317, distance: 28.1
click at [406, 313] on textarea at bounding box center [275, 290] width 266 height 44
click at [193, 281] on textarea at bounding box center [275, 290] width 266 height 44
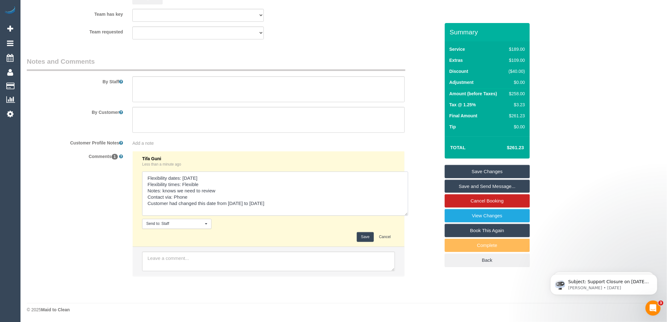
type textarea "Flexibility dates: Monday Flexibility times: Flexible Notes: knows we need to r…"
click at [365, 235] on button "Save" at bounding box center [365, 237] width 17 height 10
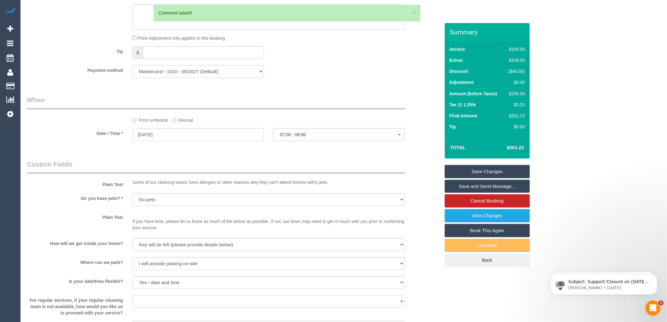
scroll to position [566, 0]
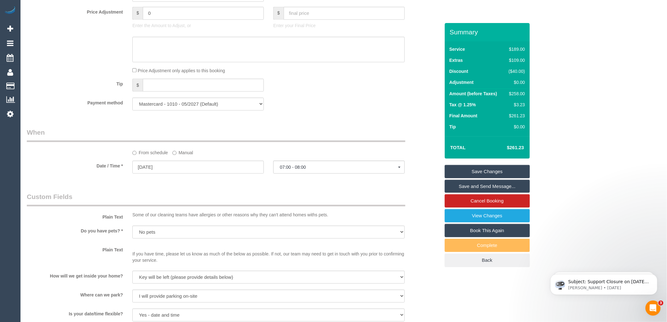
click at [487, 170] on link "Save Changes" at bounding box center [487, 171] width 85 height 13
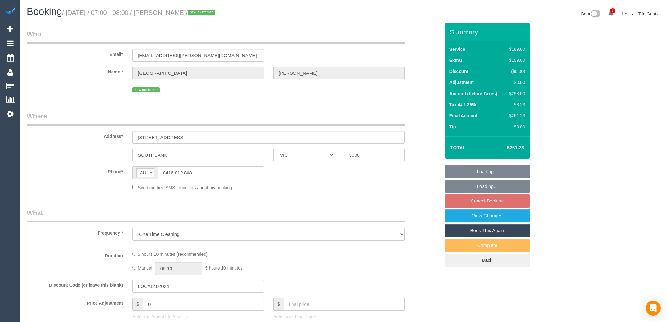
select select "VIC"
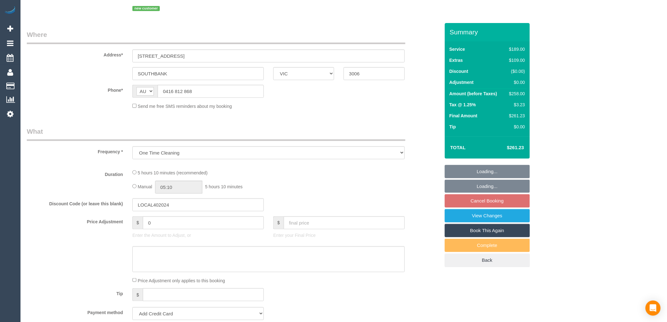
select select "object:831"
select select "string:stripe-pm_1RViQD2GScqysDRVDO1Kjd4U"
select select "number:28"
select select "number:15"
select select "number:18"
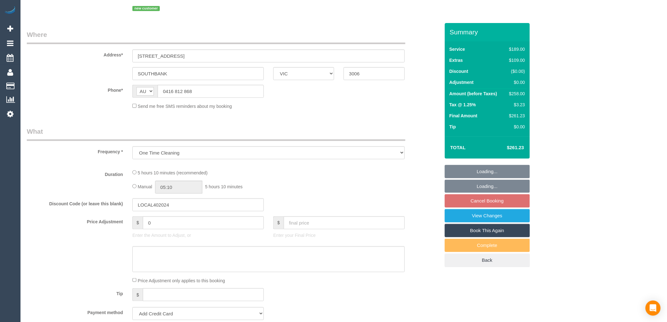
select select "number:22"
select select "number:26"
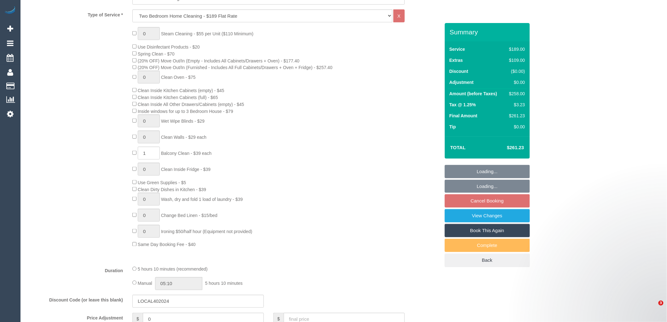
select select "spot1"
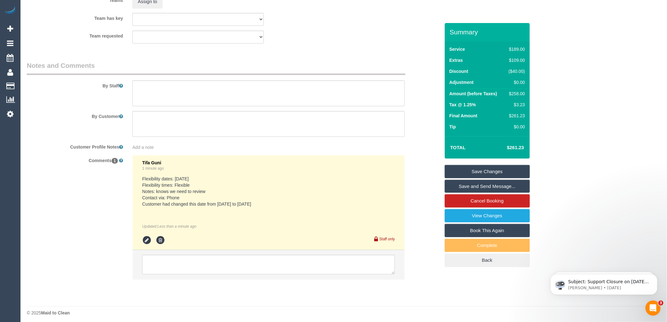
scroll to position [987, 0]
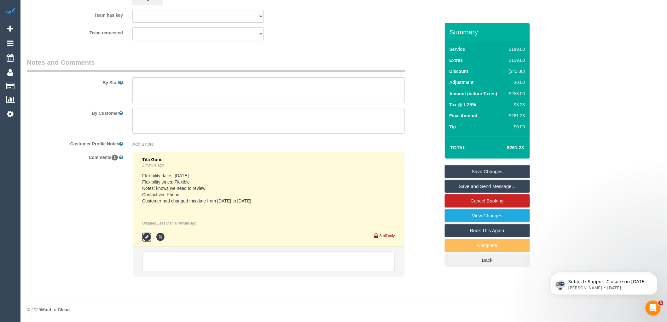
click at [145, 237] on icon at bounding box center [146, 236] width 9 height 9
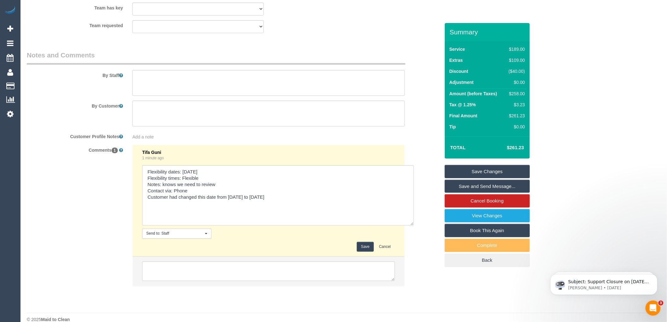
drag, startPoint x: 394, startPoint y: 214, endPoint x: 415, endPoint y: 260, distance: 50.8
click at [415, 260] on div "Comments 1 Tifa Guni 1 minute ago Send to: Staff Nothing selected Send to: Staf…" at bounding box center [233, 219] width 423 height 148
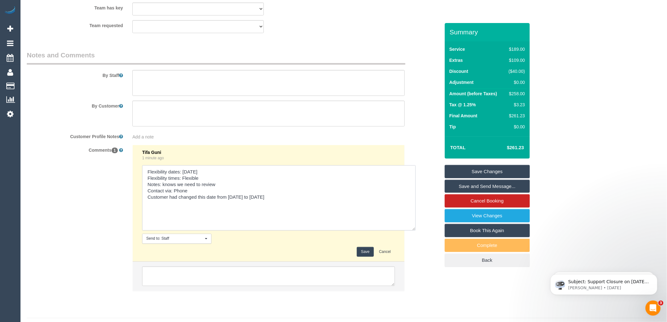
click at [247, 203] on textarea at bounding box center [279, 197] width 274 height 65
type textarea "Flexibility dates: Monday Flexibility times: Flexible Notes: knows we need to r…"
click at [368, 257] on button "Save" at bounding box center [365, 252] width 17 height 10
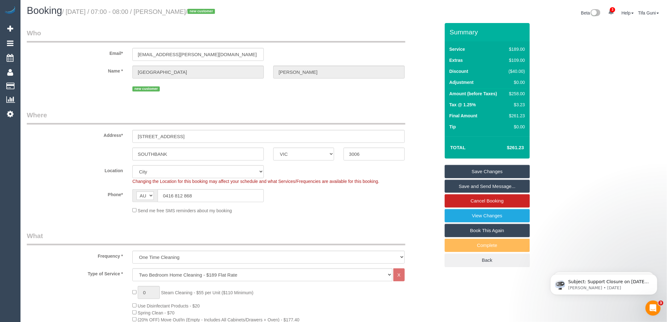
scroll to position [0, 0]
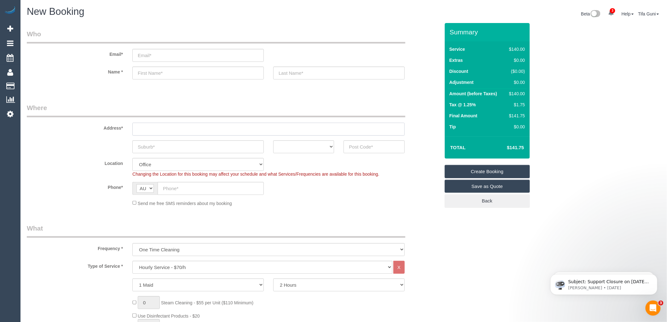
click at [156, 129] on input "text" at bounding box center [268, 129] width 273 height 13
click at [314, 147] on select "ACT [GEOGRAPHIC_DATA] NT [GEOGRAPHIC_DATA] SA TAS [GEOGRAPHIC_DATA] [GEOGRAPHIC…" at bounding box center [303, 146] width 61 height 13
select select "VIC"
click at [273, 140] on select "ACT [GEOGRAPHIC_DATA] NT [GEOGRAPHIC_DATA] SA TAS [GEOGRAPHIC_DATA] [GEOGRAPHIC…" at bounding box center [303, 146] width 61 height 13
click at [169, 147] on input "text" at bounding box center [198, 146] width 132 height 13
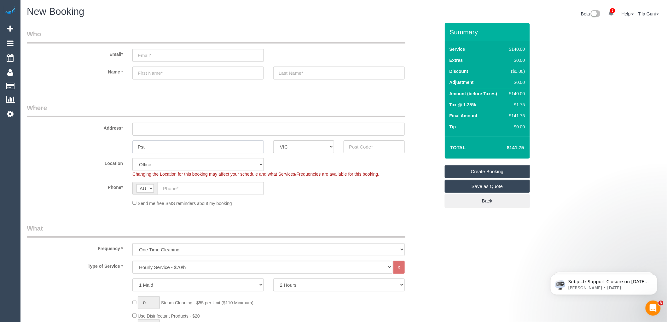
type input "Pst"
click at [361, 150] on input "text" at bounding box center [374, 146] width 61 height 13
type input "2"
type input "3162"
click at [160, 125] on input "text" at bounding box center [268, 129] width 273 height 13
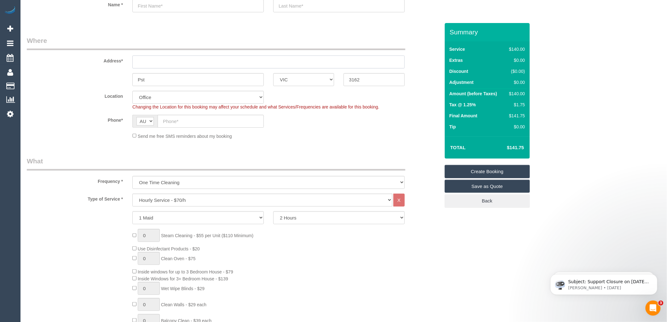
scroll to position [70, 0]
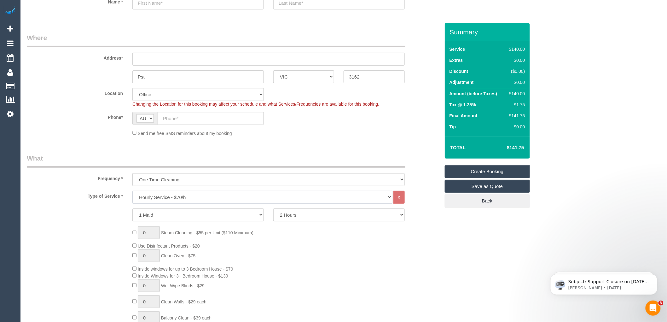
click at [159, 196] on select "Hourly Service - $70/h Hourly Service - $65/h Hourly Service - $60/h Hourly Ser…" at bounding box center [262, 197] width 260 height 13
select select "210"
click at [132, 191] on select "Hourly Service - $70/h Hourly Service - $65/h Hourly Service - $60/h Hourly Ser…" at bounding box center [262, 197] width 260 height 13
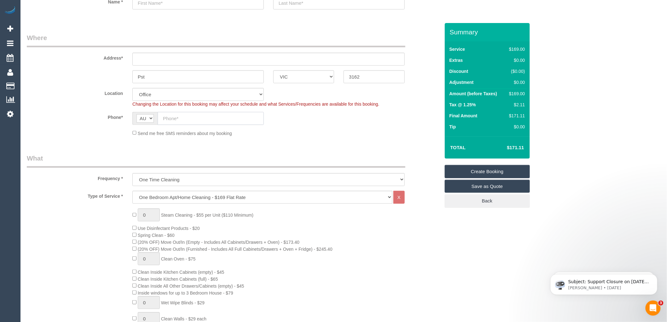
click at [180, 120] on input "text" at bounding box center [211, 118] width 106 height 13
paste input "61 410 139 599"
drag, startPoint x: 169, startPoint y: 118, endPoint x: 161, endPoint y: 118, distance: 7.6
click at [161, 118] on input "61 410 139 599" at bounding box center [211, 118] width 106 height 13
type input "0410 139 599"
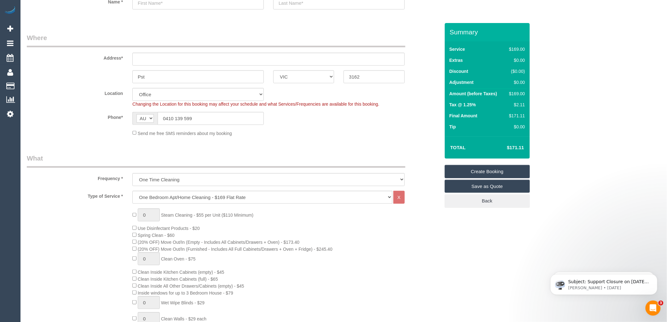
click at [152, 54] on input "text" at bounding box center [268, 59] width 273 height 13
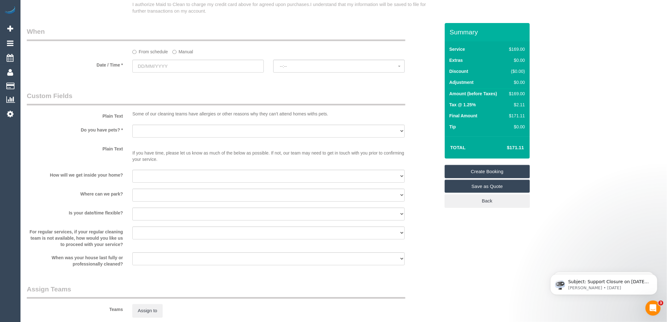
scroll to position [701, 0]
type input "-"
click at [160, 71] on input "text" at bounding box center [198, 65] width 132 height 13
select select "64"
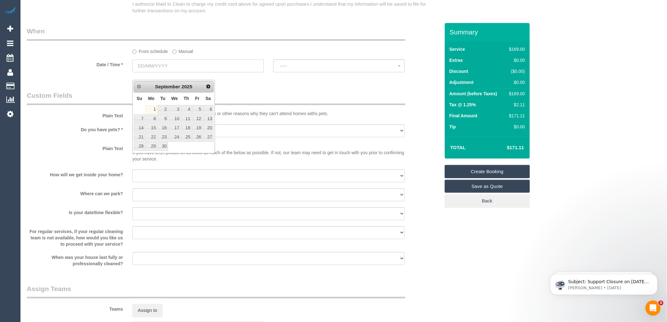
select select "object:2174"
click at [177, 127] on link "17" at bounding box center [175, 128] width 12 height 9
type input "[DATE]"
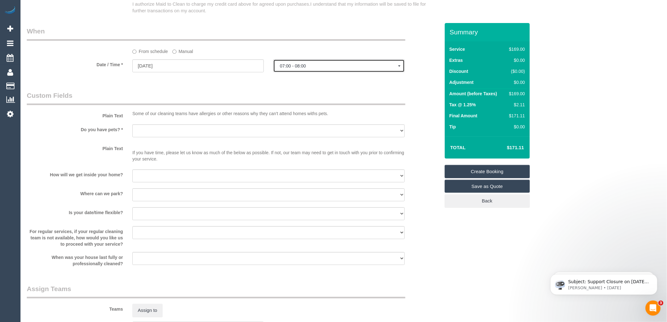
click at [289, 68] on span "07:00 - 08:00" at bounding box center [339, 65] width 118 height 5
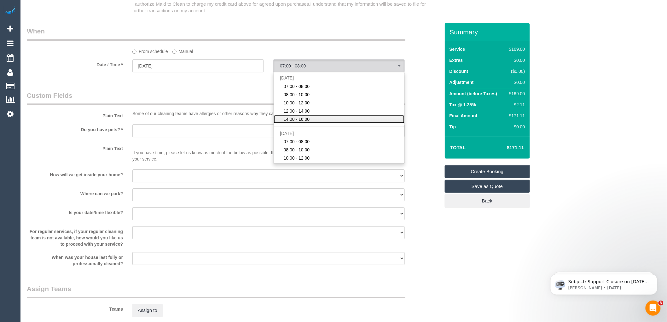
click at [298, 122] on span "14:00 - 16:00" at bounding box center [297, 119] width 26 height 6
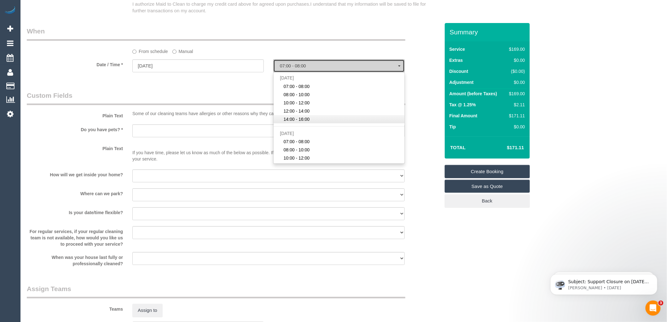
select select "spot5"
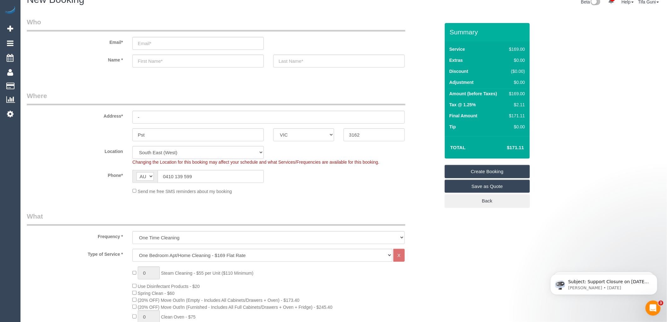
scroll to position [0, 0]
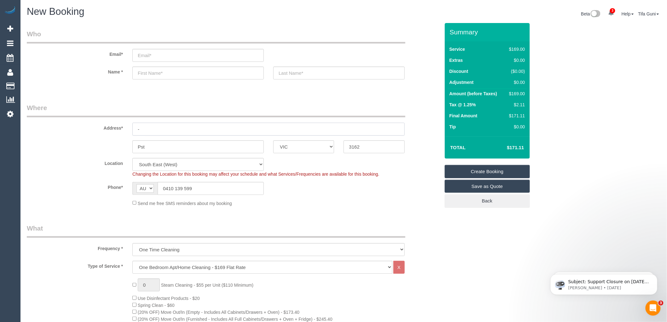
click at [163, 128] on input "-" at bounding box center [268, 129] width 273 height 13
type input "11/82 clarentce street"
click at [150, 73] on input "text" at bounding box center [198, 73] width 132 height 13
click at [192, 127] on input "11/82 clarentce street" at bounding box center [268, 129] width 273 height 13
click at [165, 73] on input "text" at bounding box center [198, 73] width 132 height 13
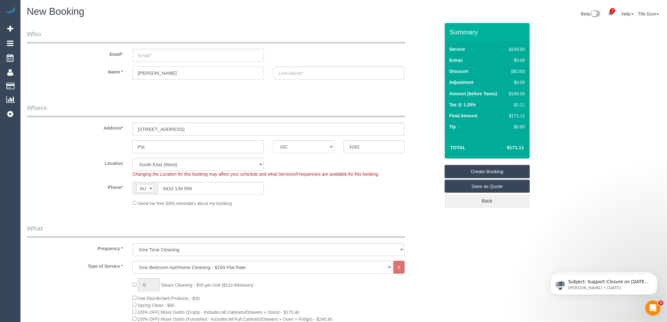
type input "[PERSON_NAME]"
click at [302, 71] on input "text" at bounding box center [339, 73] width 132 height 13
type input "Curnuck"
click at [147, 55] on input "email" at bounding box center [198, 55] width 132 height 13
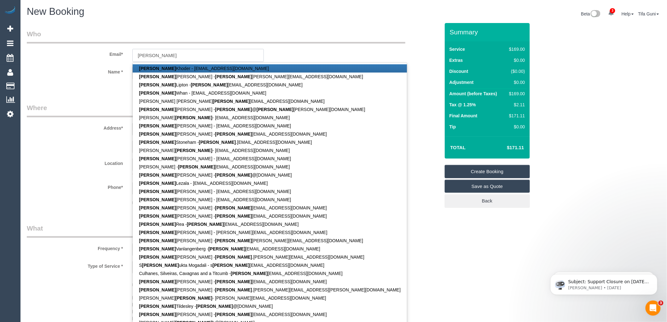
click at [156, 56] on input "Amy" at bounding box center [198, 55] width 132 height 13
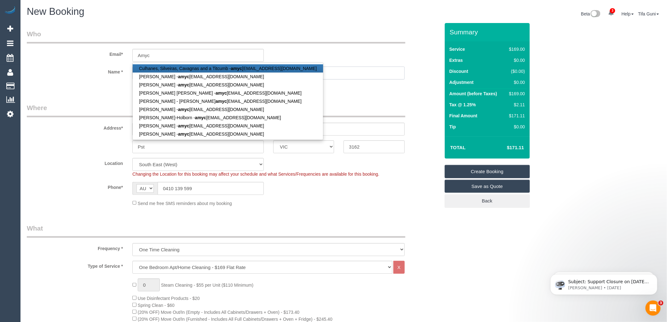
click at [332, 75] on input "Curnuck" at bounding box center [339, 73] width 132 height 13
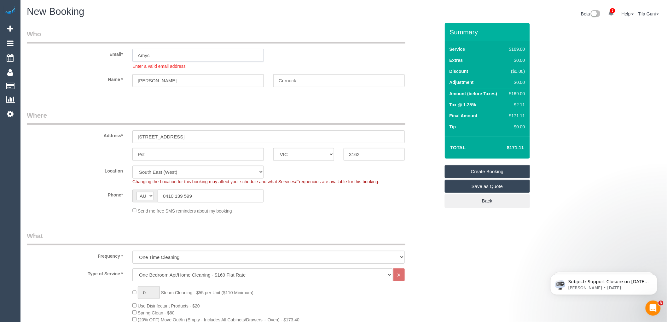
click at [155, 57] on input "Amyc" at bounding box center [198, 55] width 132 height 13
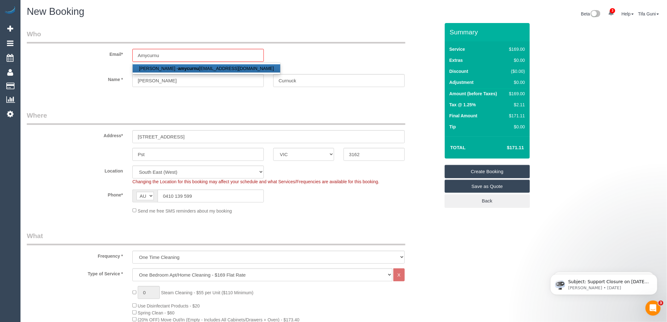
click at [179, 67] on strong "amycurnu" at bounding box center [188, 68] width 21 height 5
type input "amycurnuck@hotmail.com"
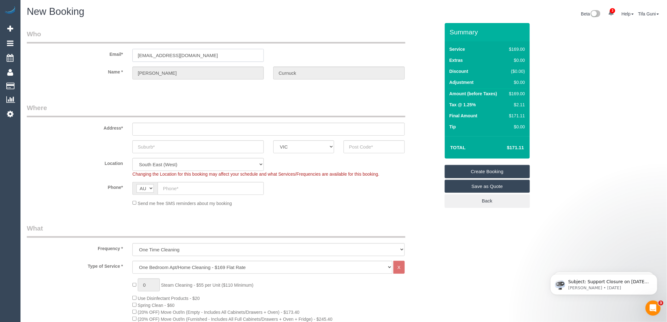
select select "? undefined:undefined ?"
select select "spot26"
click at [144, 126] on input "text" at bounding box center [268, 129] width 273 height 13
click at [332, 149] on select "ACT [GEOGRAPHIC_DATA] NT [GEOGRAPHIC_DATA] SA TAS [GEOGRAPHIC_DATA] [GEOGRAPHIC…" at bounding box center [303, 146] width 61 height 13
select select "VIC"
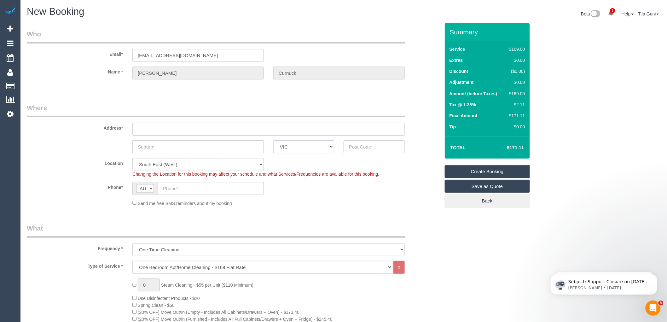
click at [273, 140] on select "ACT [GEOGRAPHIC_DATA] NT [GEOGRAPHIC_DATA] SA TAS [GEOGRAPHIC_DATA] [GEOGRAPHIC…" at bounding box center [303, 146] width 61 height 13
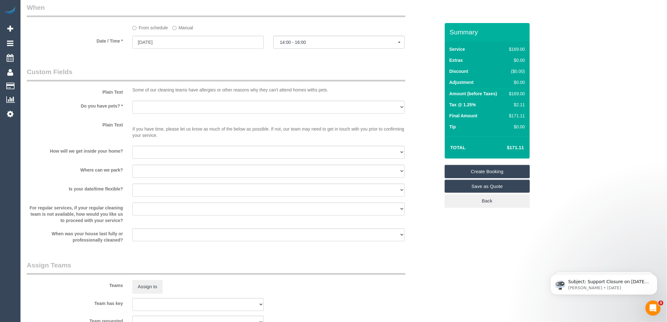
scroll to position [736, 0]
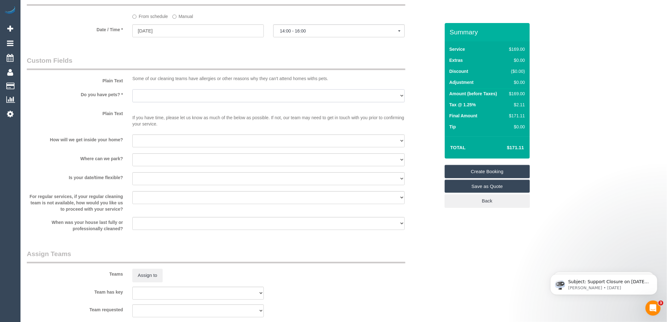
click at [156, 101] on select "Yes - Cats Yes - Dogs No pets Yes - Dogs and Cats Yes - Other" at bounding box center [268, 95] width 273 height 13
click at [132, 96] on select "Yes - Cats Yes - Dogs No pets Yes - Dogs and Cats Yes - Other" at bounding box center [268, 95] width 273 height 13
click at [152, 102] on select "Yes - Cats Yes - Dogs No pets Yes - Dogs and Cats Yes - Other" at bounding box center [268, 95] width 273 height 13
select select "number:30"
click at [132, 96] on select "Yes - Cats Yes - Dogs No pets Yes - Dogs and Cats Yes - Other" at bounding box center [268, 95] width 273 height 13
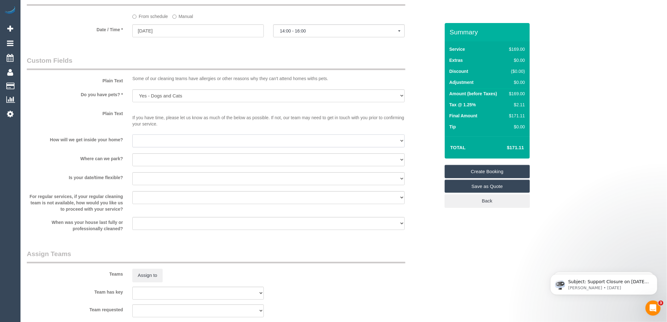
click at [156, 145] on select "I will be home Key will be left (please provide details below) Lock box/Access …" at bounding box center [268, 140] width 273 height 13
select select "number:14"
click at [132, 142] on select "I will be home Key will be left (please provide details below) Lock box/Access …" at bounding box center [268, 140] width 273 height 13
click at [157, 166] on select "I will provide parking on-site Free street parking Paid street parking (cost wi…" at bounding box center [268, 159] width 273 height 13
select select "number:19"
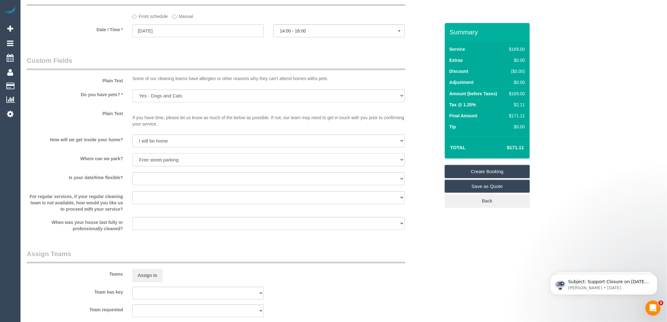
click at [132, 161] on select "I will provide parking on-site Free street parking Paid street parking (cost wi…" at bounding box center [268, 159] width 273 height 13
click at [184, 184] on select "Yes - date and time Yes - date but not time Yes - time but not date No - No fle…" at bounding box center [268, 178] width 273 height 13
click at [463, 218] on div "Summary Service $169.00 Extras $0.00 Discount ($0.00) Adjustment $0.00 Amount (…" at bounding box center [487, 121] width 85 height 197
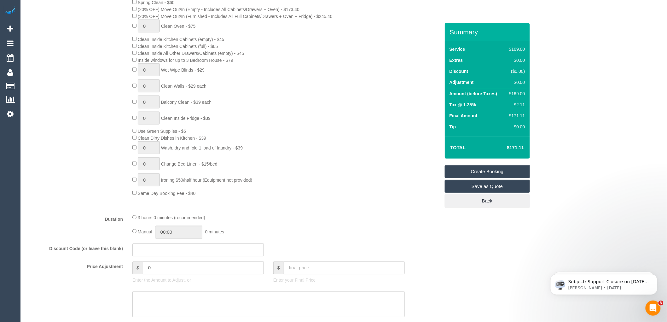
scroll to position [315, 0]
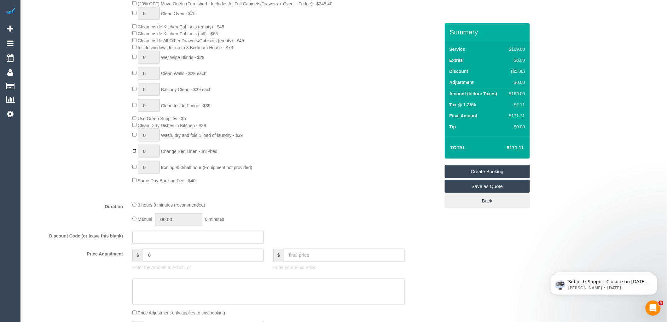
type input "1"
click at [332, 147] on div "0 Steam Cleaning - $55 per Unit ($110 Minimum) Use Disinfectant Products - $20 …" at bounding box center [286, 73] width 317 height 221
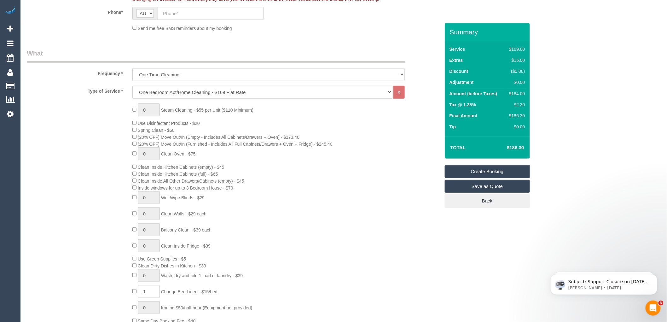
select select "spot47"
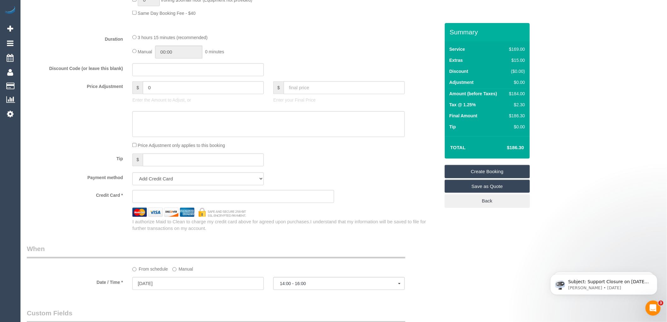
scroll to position [561, 0]
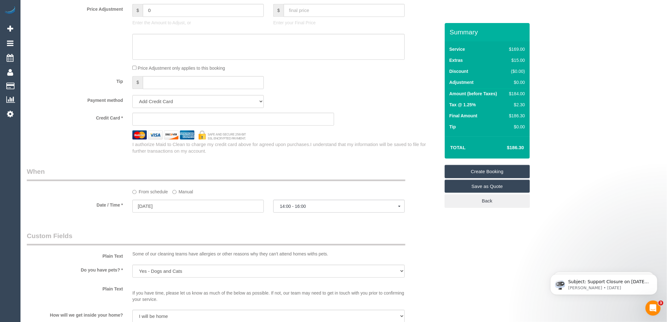
click at [163, 122] on iframe at bounding box center [233, 119] width 191 height 6
click at [271, 165] on div "Who Email* amycurnuck@hotmail.com Name * Amy Curnuck Where Address* ACT NSW NT …" at bounding box center [233, 40] width 423 height 1154
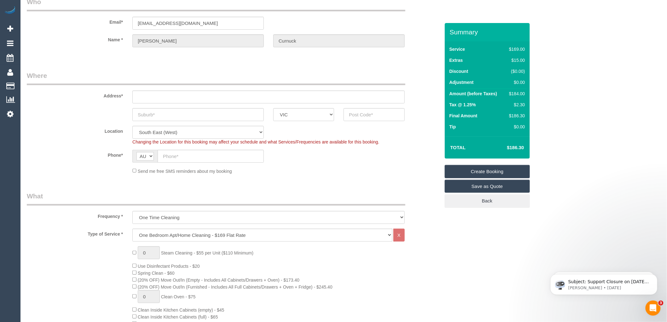
scroll to position [0, 0]
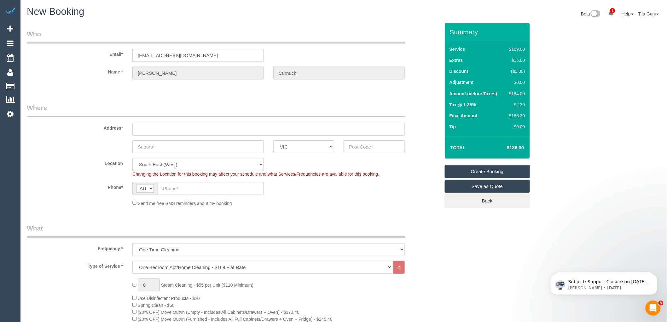
click at [156, 130] on input "text" at bounding box center [268, 129] width 273 height 13
click at [354, 145] on input "text" at bounding box center [374, 146] width 61 height 13
click at [174, 189] on input "text" at bounding box center [211, 188] width 106 height 13
paste input "410 139 599"
type input "0410 139 599"
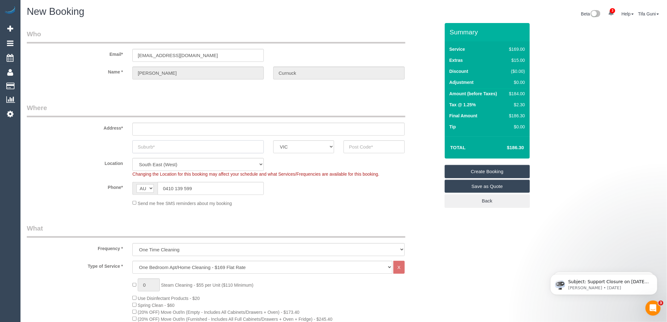
click at [210, 143] on input "text" at bounding box center [198, 146] width 132 height 13
click at [376, 147] on input "text" at bounding box center [374, 146] width 61 height 13
drag, startPoint x: 361, startPoint y: 145, endPoint x: 347, endPoint y: 145, distance: 13.9
click at [347, 145] on input "3162" at bounding box center [374, 146] width 61 height 13
type input "3162"
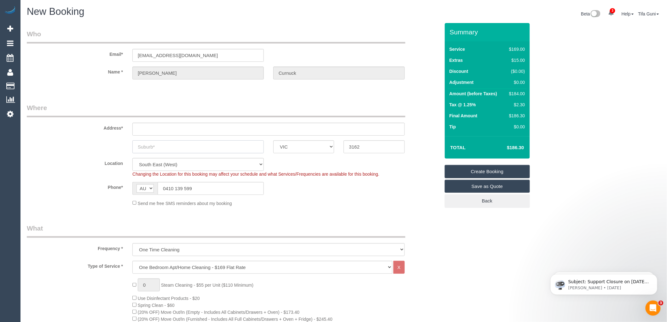
click at [146, 147] on input "text" at bounding box center [198, 146] width 132 height 13
paste input "Caulfield South"
type input "Caulfield South"
click at [142, 128] on input "text" at bounding box center [268, 129] width 273 height 13
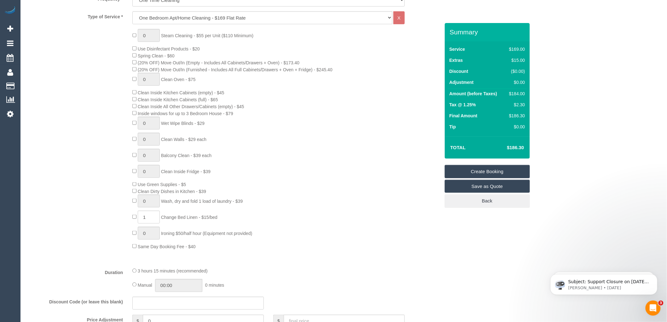
scroll to position [280, 0]
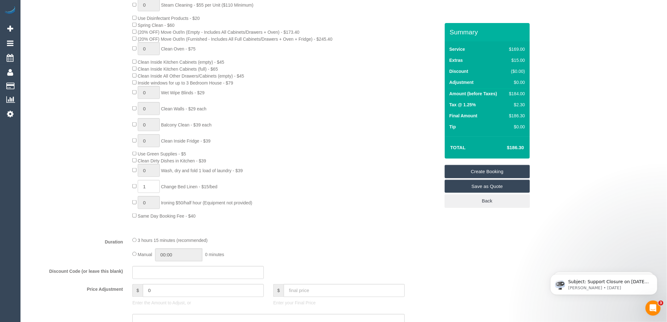
click at [272, 142] on div "0 Steam Cleaning - $55 per Unit ($110 Minimum) Use Disinfectant Products - $20 …" at bounding box center [286, 108] width 317 height 221
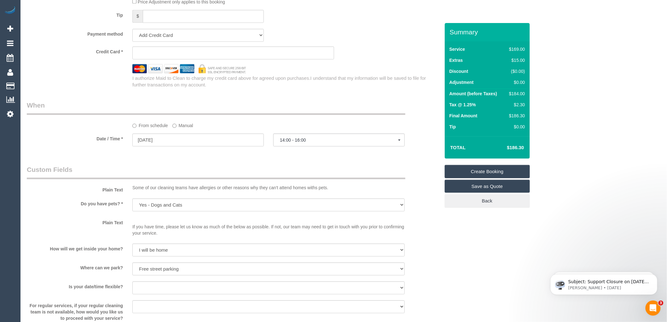
scroll to position [666, 0]
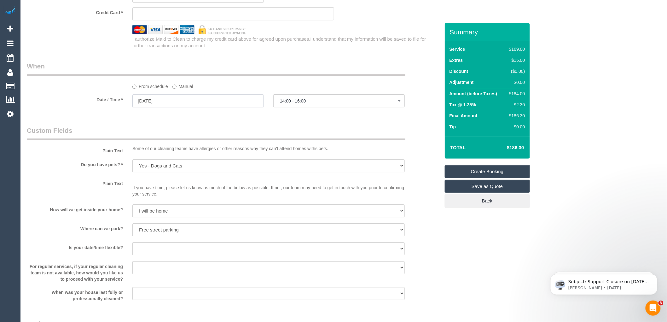
click at [187, 107] on input "17/09/2025" at bounding box center [198, 100] width 132 height 13
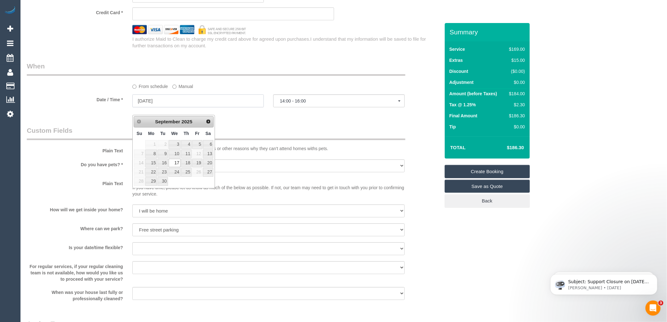
click at [187, 107] on input "17/09/2025" at bounding box center [198, 100] width 132 height 13
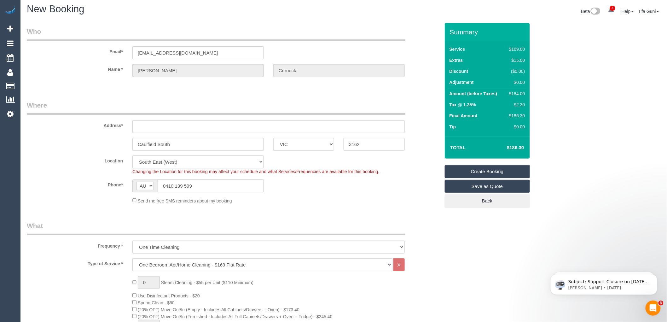
scroll to position [0, 0]
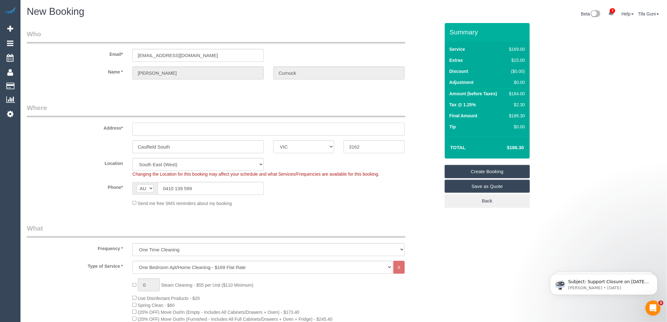
click at [148, 129] on input "text" at bounding box center [268, 129] width 273 height 13
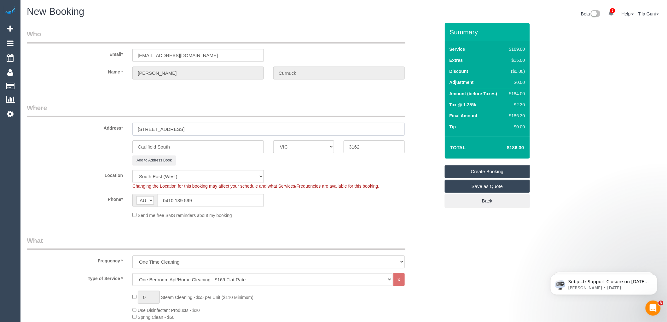
drag, startPoint x: 154, startPoint y: 127, endPoint x: 127, endPoint y: 127, distance: 26.2
click at [128, 127] on div "11/82 clarnce street" at bounding box center [269, 129] width 282 height 13
click at [184, 133] on input "11/82 clarnce street" at bounding box center [268, 129] width 273 height 13
click at [159, 128] on input "11/82 clarnce street" at bounding box center [268, 129] width 273 height 13
type input "11/82 clarence street"
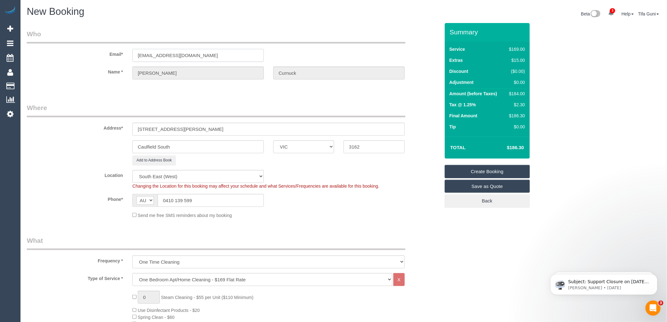
drag, startPoint x: 202, startPoint y: 56, endPoint x: 106, endPoint y: 58, distance: 96.6
click at [106, 58] on div "Email* amycurnuck@hotmail.com" at bounding box center [233, 45] width 423 height 32
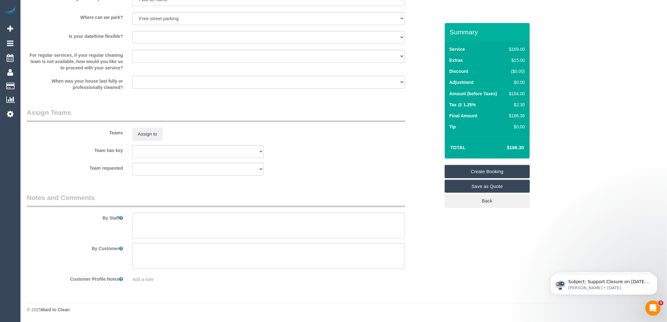
scroll to position [897, 0]
click at [141, 223] on textarea at bounding box center [268, 226] width 273 height 26
type textarea "Customer will open for you Park on the street"
click at [485, 171] on link "Create Booking" at bounding box center [487, 171] width 85 height 13
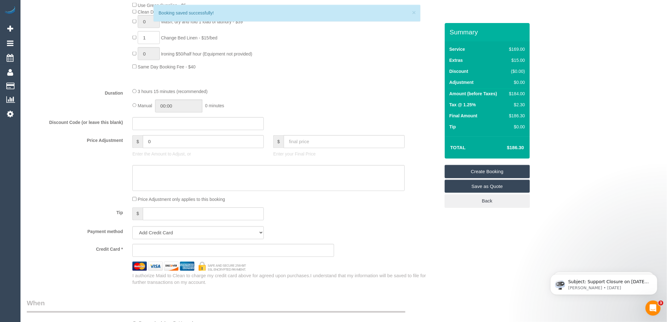
scroll to position [231, 0]
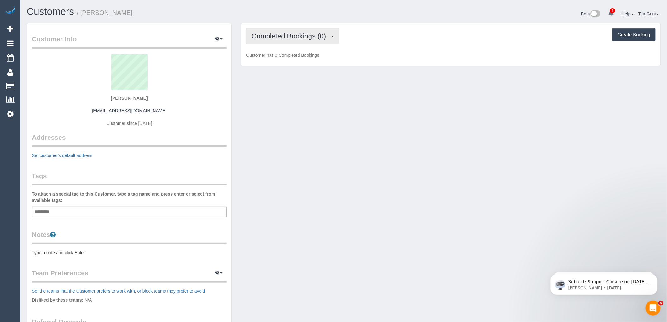
click at [301, 36] on span "Completed Bookings (0)" at bounding box center [291, 36] width 78 height 8
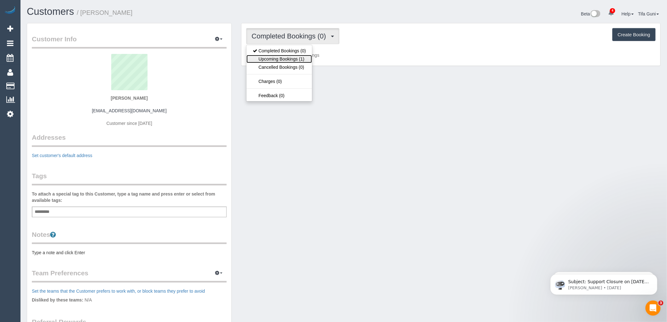
click at [298, 59] on link "Upcoming Bookings (1)" at bounding box center [280, 59] width 66 height 8
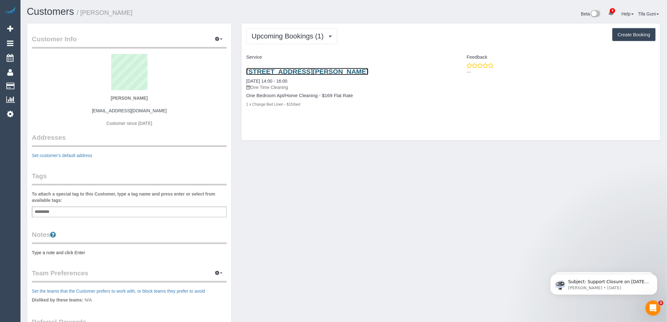
click at [331, 70] on link "[STREET_ADDRESS][PERSON_NAME]" at bounding box center [307, 71] width 122 height 7
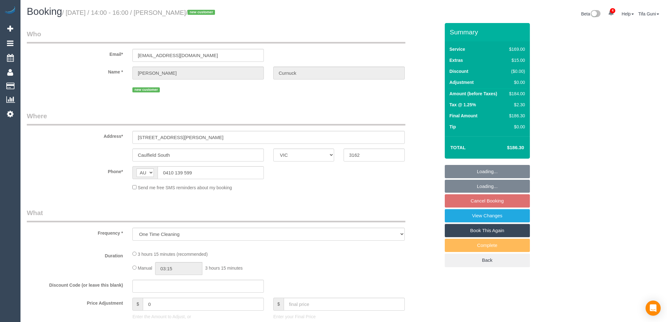
select select "VIC"
select select "string:stripe-pm_1S2LjN2GScqysDRVIwmDl4ps"
select select "number:30"
select select "number:14"
select select "number:19"
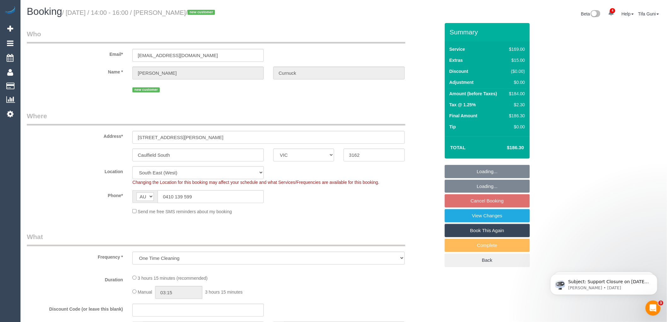
select select "spot5"
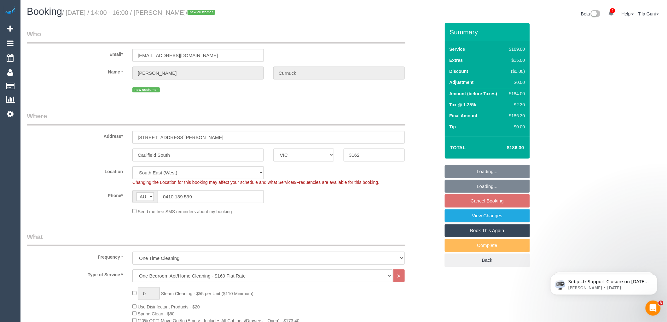
select select "object:1337"
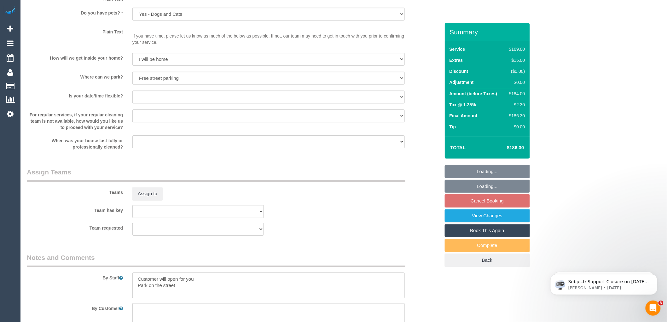
scroll to position [892, 0]
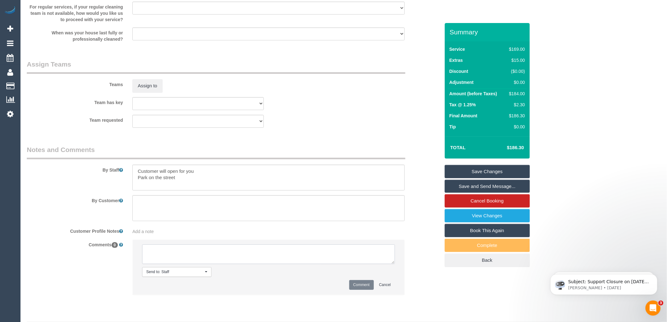
click at [166, 255] on textarea at bounding box center [268, 254] width 253 height 20
type textarea "-"
paste textarea "Flexibility dates: Flexibility times: Notes: knows we need to review Contact vi…"
click at [188, 254] on textarea at bounding box center [268, 254] width 253 height 20
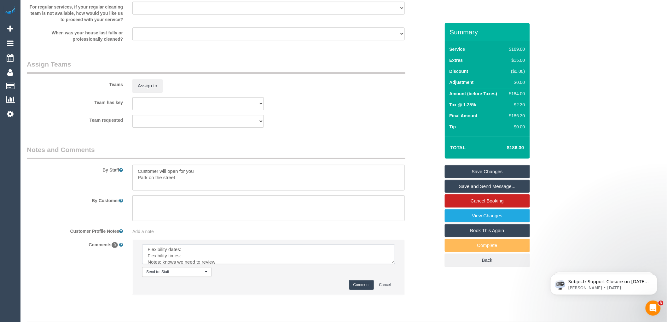
scroll to position [0, 0]
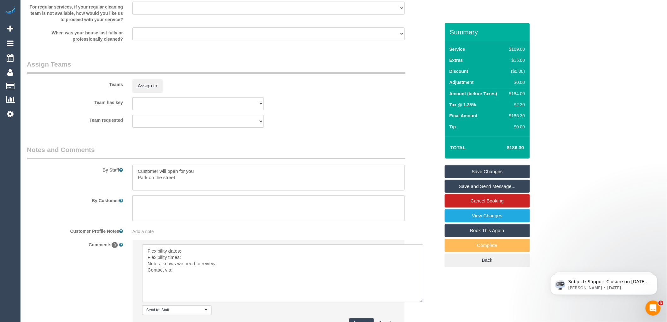
drag, startPoint x: 394, startPoint y: 268, endPoint x: 423, endPoint y: 307, distance: 47.8
click at [423, 302] on textarea at bounding box center [282, 273] width 281 height 58
click at [185, 257] on textarea at bounding box center [282, 273] width 281 height 58
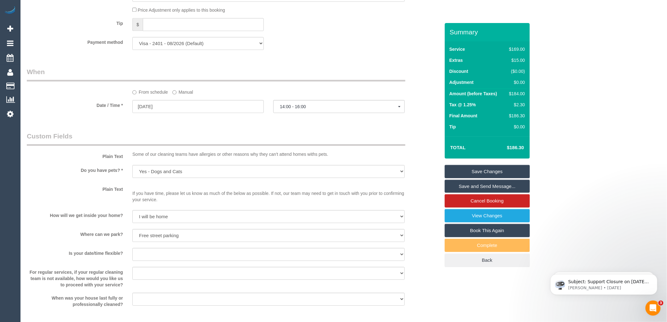
scroll to position [612, 0]
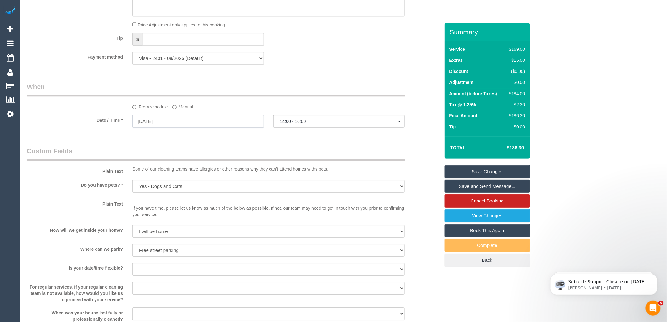
click at [154, 128] on input "[DATE]" at bounding box center [198, 121] width 132 height 13
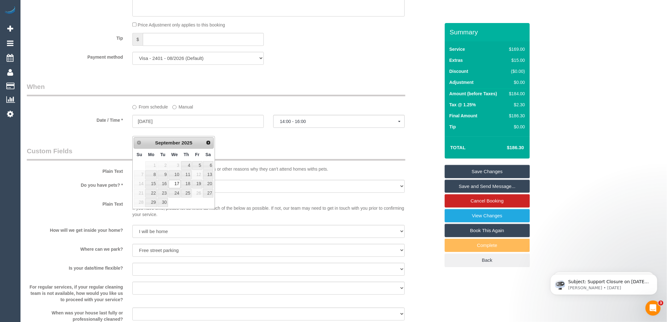
click at [113, 153] on div "Who Email* [EMAIL_ADDRESS][DOMAIN_NAME] Name * [PERSON_NAME] new customer Where…" at bounding box center [233, 24] width 423 height 1226
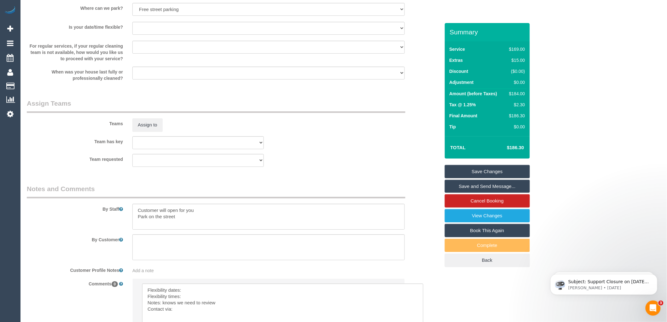
scroll to position [857, 0]
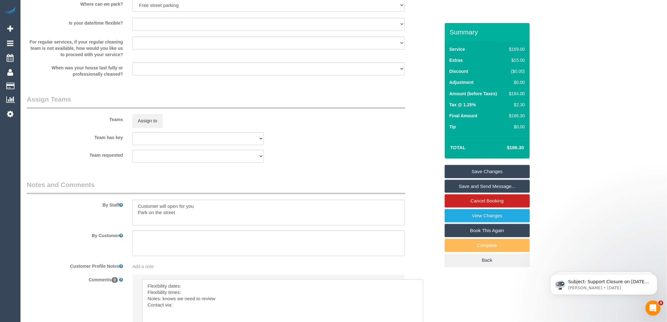
click at [189, 292] on textarea at bounding box center [282, 308] width 281 height 58
click at [189, 301] on textarea at bounding box center [282, 308] width 281 height 58
click at [180, 312] on textarea at bounding box center [282, 308] width 281 height 58
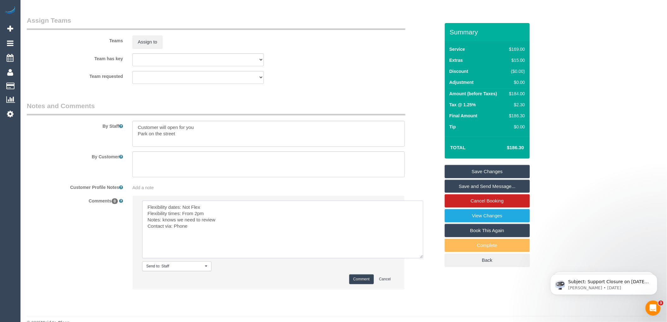
scroll to position [957, 0]
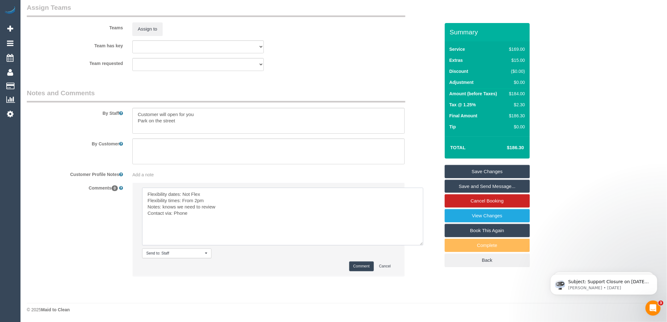
type textarea "Flexibility dates: Not Flex Flexibility times: From 2pm Notes: knows we need to…"
click at [355, 267] on button "Comment" at bounding box center [361, 266] width 25 height 10
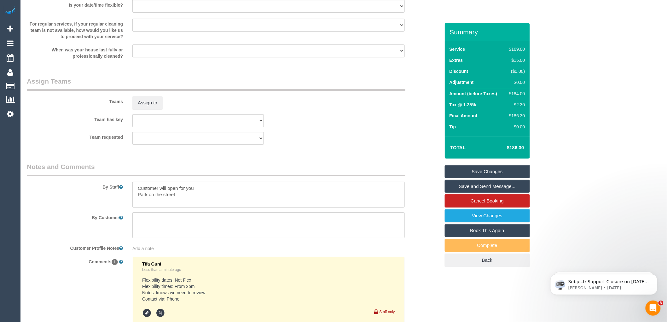
scroll to position [746, 0]
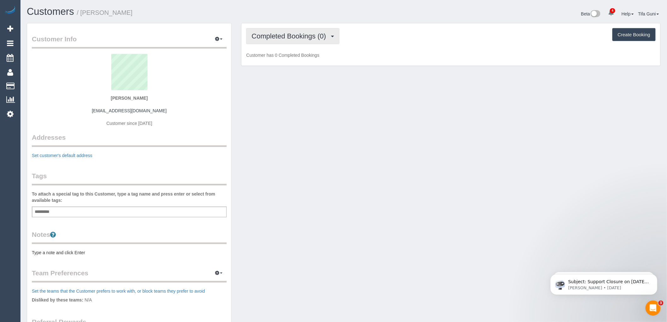
click at [313, 35] on span "Completed Bookings (0)" at bounding box center [291, 36] width 78 height 8
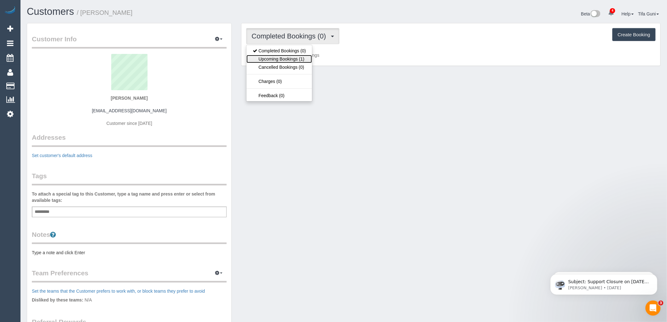
click at [303, 59] on link "Upcoming Bookings (1)" at bounding box center [280, 59] width 66 height 8
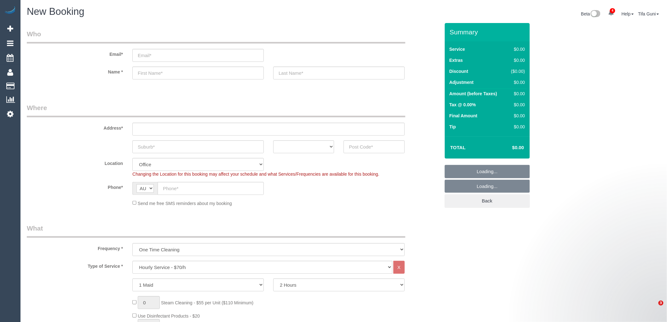
select select "object:1936"
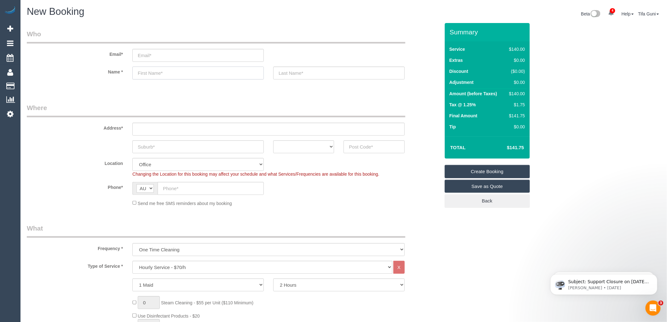
click at [155, 74] on input "text" at bounding box center [198, 73] width 132 height 13
type input "[PERSON_NAME]"
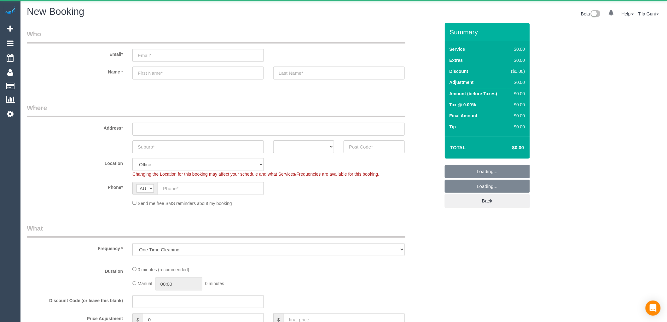
select select "object:1936"
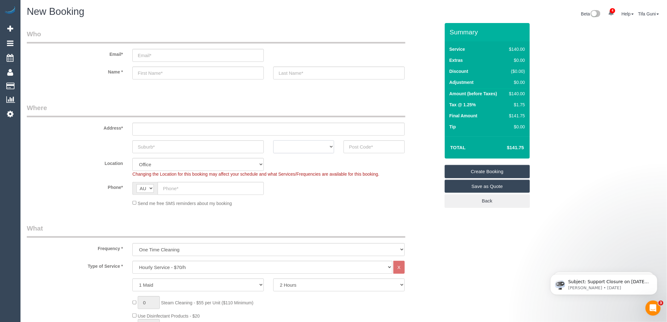
click at [320, 145] on select "ACT [GEOGRAPHIC_DATA] NT [GEOGRAPHIC_DATA] SA TAS [GEOGRAPHIC_DATA] [GEOGRAPHIC…" at bounding box center [303, 146] width 61 height 13
select select "VIC"
click at [273, 140] on select "ACT [GEOGRAPHIC_DATA] NT [GEOGRAPHIC_DATA] SA TAS [GEOGRAPHIC_DATA] [GEOGRAPHIC…" at bounding box center [303, 146] width 61 height 13
click at [167, 147] on input "text" at bounding box center [198, 146] width 132 height 13
drag, startPoint x: 157, startPoint y: 144, endPoint x: 124, endPoint y: 143, distance: 33.4
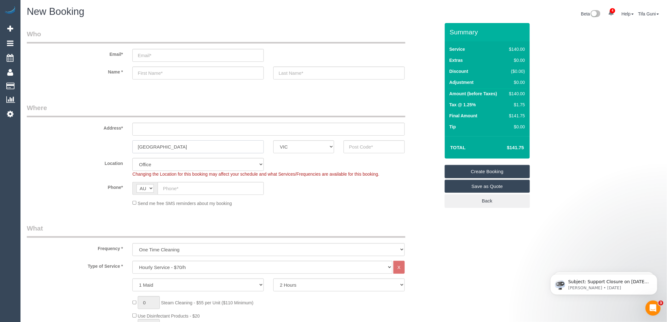
click at [124, 143] on div "[GEOGRAPHIC_DATA] ACT [GEOGRAPHIC_DATA] NT [GEOGRAPHIC_DATA] SA TAS [GEOGRAPHIC…" at bounding box center [233, 146] width 423 height 13
type input "[GEOGRAPHIC_DATA]"
drag, startPoint x: 137, startPoint y: 145, endPoint x: 245, endPoint y: 132, distance: 109.0
click at [259, 130] on input "text" at bounding box center [268, 129] width 273 height 13
type input "-"
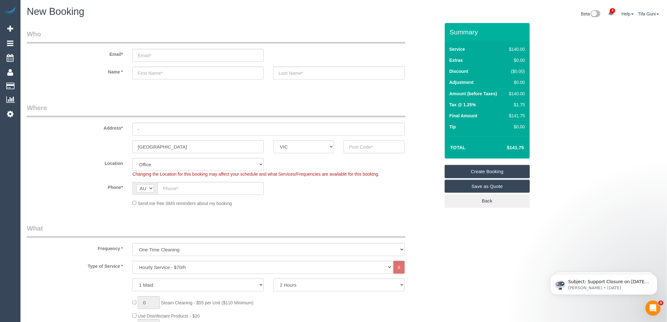
click at [364, 149] on input "text" at bounding box center [374, 146] width 61 height 13
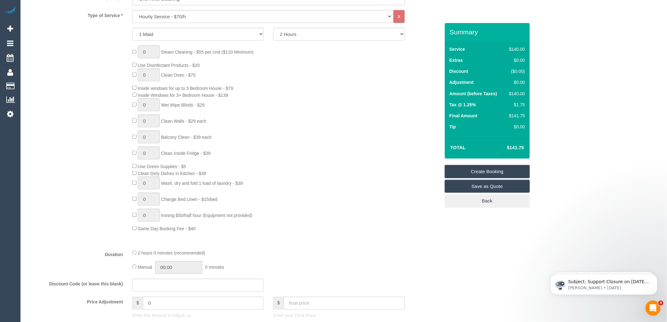
scroll to position [315, 0]
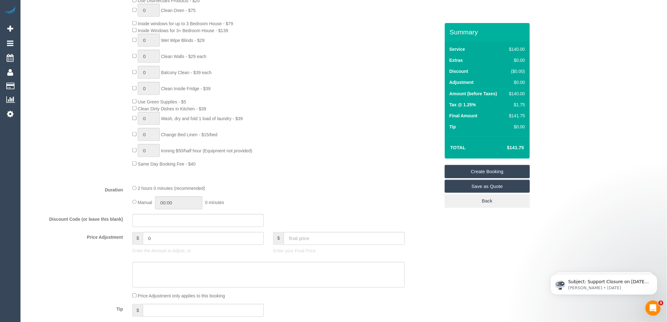
type input "3058"
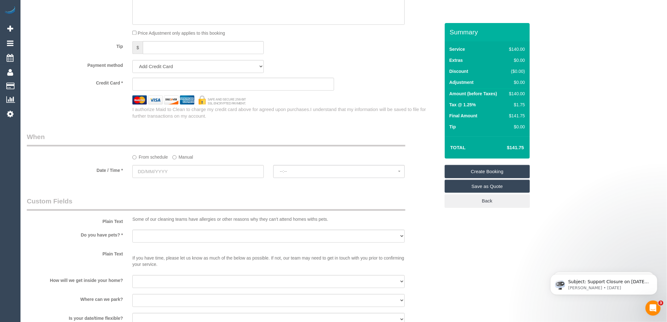
scroll to position [596, 0]
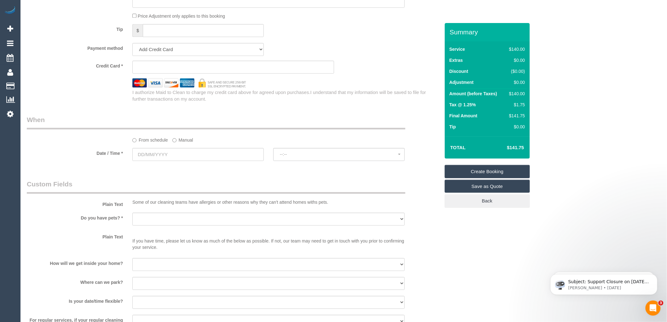
select select "61"
click at [182, 157] on input "text" at bounding box center [198, 154] width 132 height 13
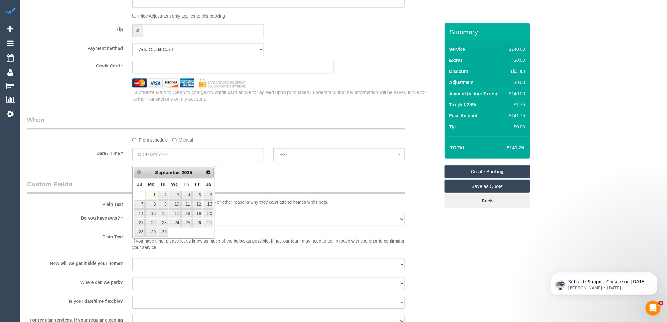
select select "object:2105"
click at [150, 195] on link "1" at bounding box center [151, 195] width 12 height 9
type input "[DATE]"
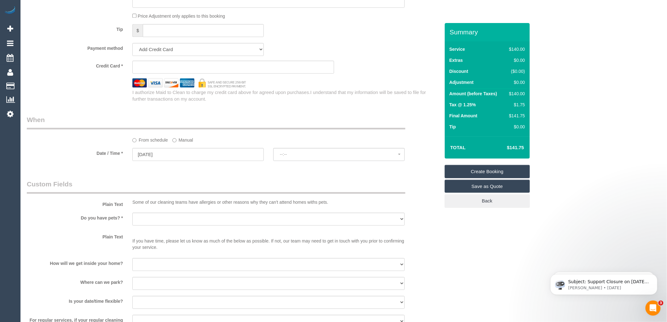
select select "spot1"
click at [160, 156] on input "[DATE]" at bounding box center [198, 154] width 132 height 13
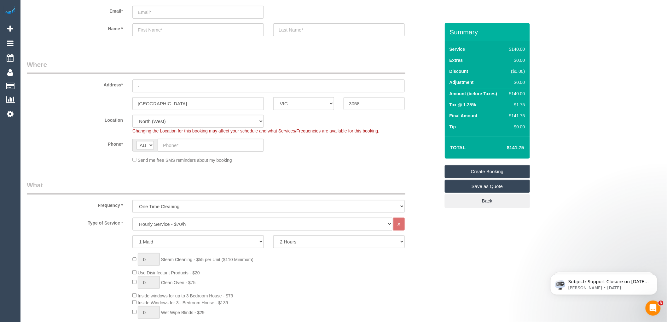
scroll to position [0, 0]
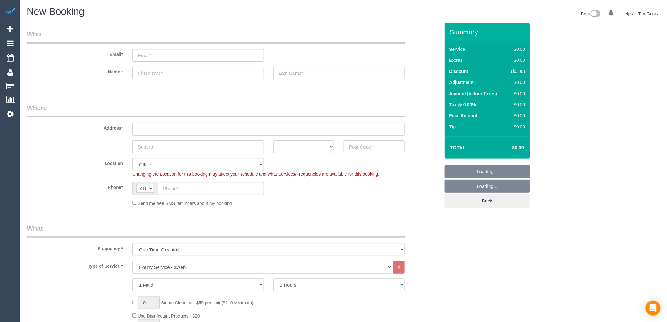
select select "object:2100"
click at [310, 148] on select "ACT [GEOGRAPHIC_DATA] NT [GEOGRAPHIC_DATA] SA TAS [GEOGRAPHIC_DATA] [GEOGRAPHIC…" at bounding box center [303, 146] width 61 height 13
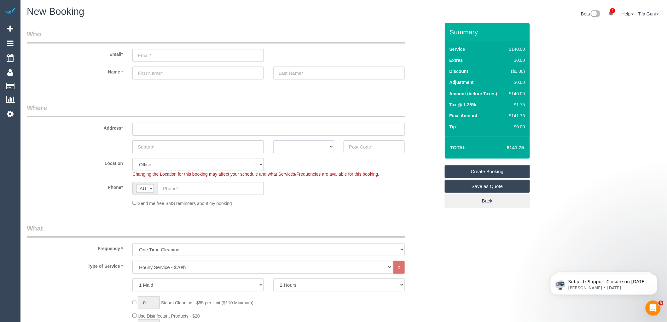
select select "VIC"
click at [273, 140] on select "ACT [GEOGRAPHIC_DATA] NT [GEOGRAPHIC_DATA] SA TAS [GEOGRAPHIC_DATA] [GEOGRAPHIC…" at bounding box center [303, 146] width 61 height 13
click at [150, 146] on input "text" at bounding box center [198, 146] width 132 height 13
click at [141, 129] on input "text" at bounding box center [268, 129] width 273 height 13
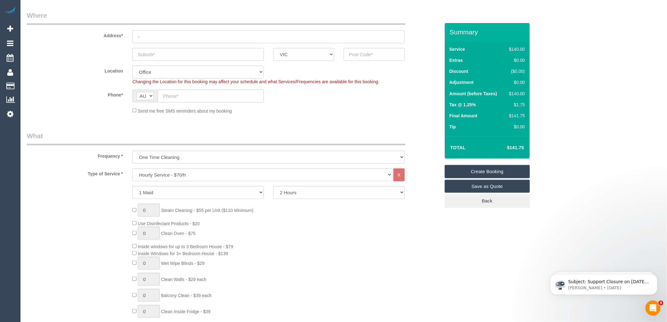
scroll to position [105, 0]
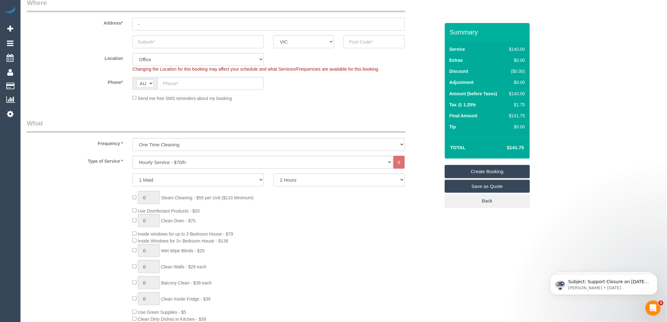
type input "-"
click at [168, 163] on select "Hourly Service - $70/h Hourly Service - $65/h Hourly Service - $60/h Hourly Ser…" at bounding box center [262, 162] width 260 height 13
click at [341, 222] on div "0 Steam Cleaning - $55 per Unit ($110 Minimum) Use Disinfectant Products - $20 …" at bounding box center [286, 284] width 317 height 186
click at [163, 162] on select "Hourly Service - $70/h Hourly Service - $65/h Hourly Service - $60/h Hourly Ser…" at bounding box center [262, 162] width 260 height 13
select select "213"
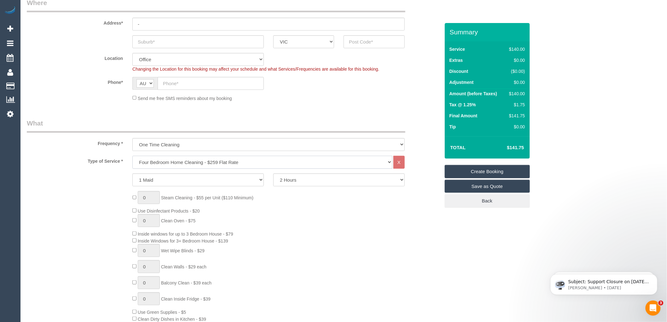
click at [132, 156] on select "Hourly Service - $70/h Hourly Service - $65/h Hourly Service - $60/h Hourly Ser…" at bounding box center [262, 162] width 260 height 13
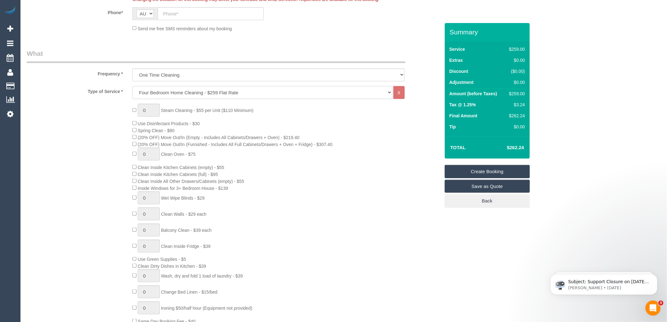
scroll to position [175, 0]
click at [324, 134] on div "0 Steam Cleaning - $55 per Unit ($110 Minimum) Use Disinfectant Products - $30 …" at bounding box center [286, 213] width 317 height 221
click at [316, 190] on div "0 Steam Cleaning - $55 per Unit ($110 Minimum) Use Disinfectant Products - $30 …" at bounding box center [286, 213] width 317 height 221
click at [121, 140] on div "0 Steam Cleaning - $55 per Unit ($110 Minimum) Use Disinfectant Products - $30 …" at bounding box center [233, 213] width 423 height 221
click at [343, 143] on div "0 Steam Cleaning - $55 per Unit ($110 Minimum) Use Disinfectant Products - $30 …" at bounding box center [286, 213] width 317 height 221
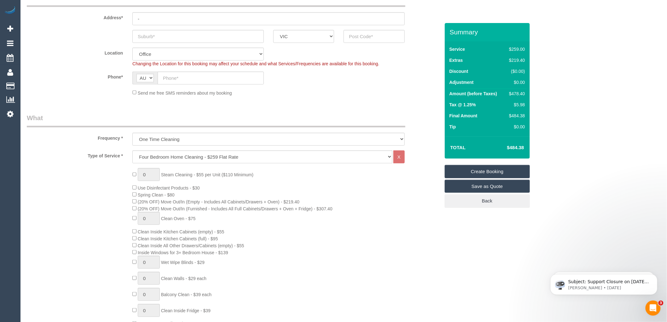
scroll to position [0, 0]
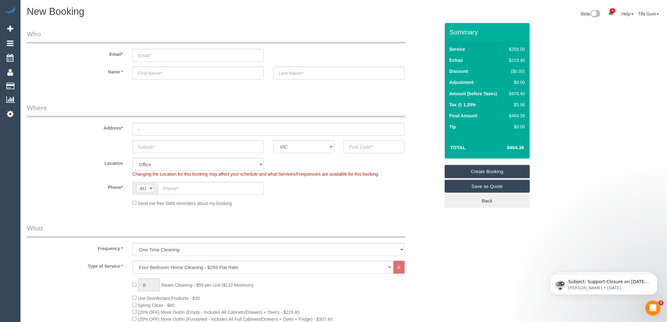
click at [363, 147] on input "text" at bounding box center [374, 146] width 61 height 13
drag, startPoint x: 360, startPoint y: 147, endPoint x: 332, endPoint y: 147, distance: 28.7
click at [332, 147] on div "ACT NSW NT QLD SA TAS VIC WA 3037" at bounding box center [233, 146] width 423 height 13
type input "3037"
select select "49"
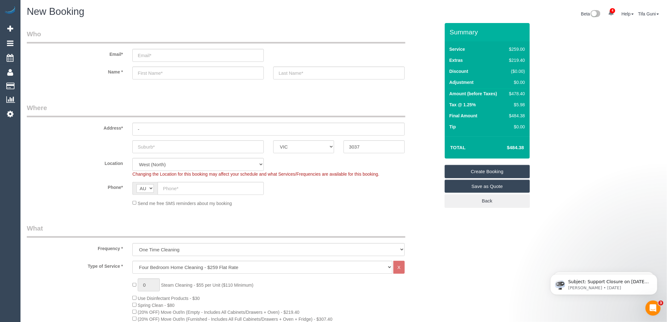
select select "object:2184"
click at [153, 145] on input "text" at bounding box center [198, 146] width 132 height 13
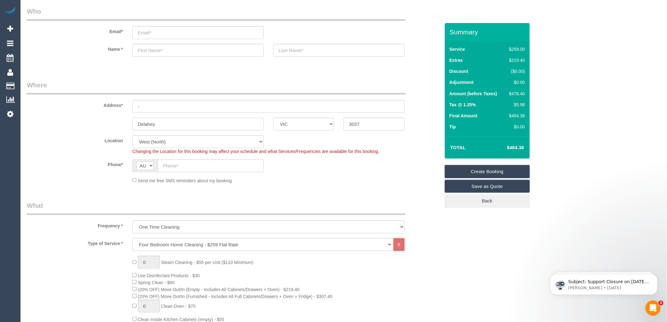
scroll to position [35, 0]
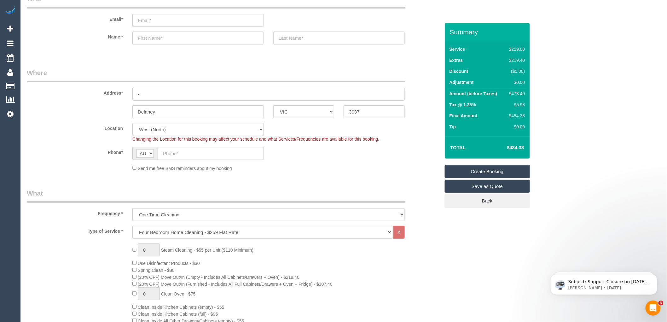
type input "Delahey"
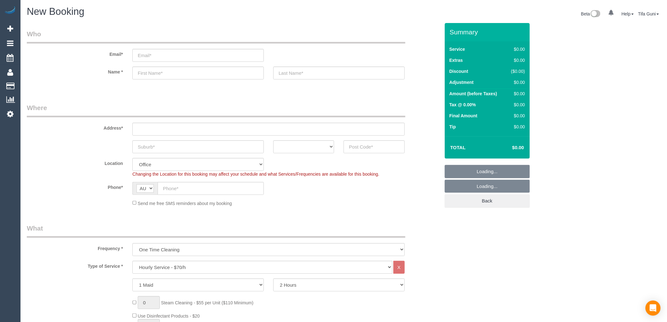
select select "object:2100"
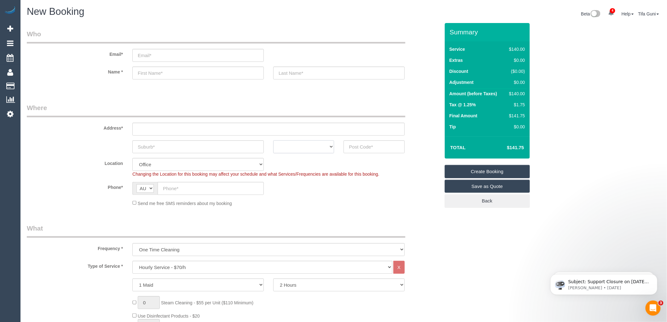
click at [330, 146] on select "ACT [GEOGRAPHIC_DATA] NT [GEOGRAPHIC_DATA] SA TAS [GEOGRAPHIC_DATA] [GEOGRAPHIC…" at bounding box center [303, 146] width 61 height 13
select select "VIC"
click at [273, 140] on select "ACT [GEOGRAPHIC_DATA] NT [GEOGRAPHIC_DATA] SA TAS [GEOGRAPHIC_DATA] [GEOGRAPHIC…" at bounding box center [303, 146] width 61 height 13
click at [163, 127] on input "text" at bounding box center [268, 129] width 273 height 13
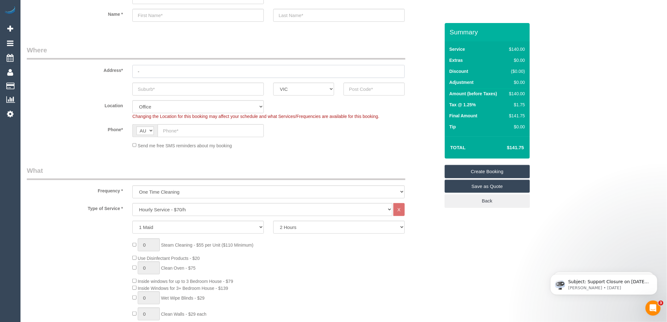
scroll to position [70, 0]
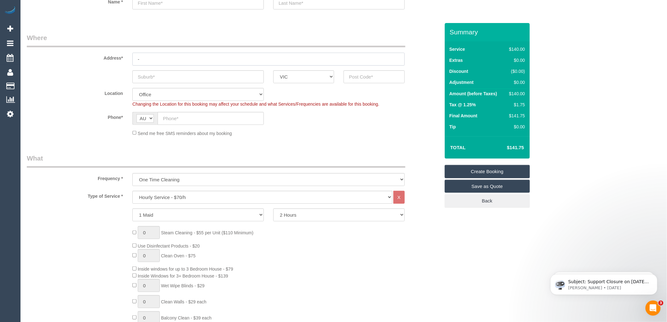
type input "-"
click at [169, 196] on select "Hourly Service - $70/h Hourly Service - $65/h Hourly Service - $60/h Hourly Ser…" at bounding box center [262, 197] width 260 height 13
select select "212"
click at [132, 191] on select "Hourly Service - $70/h Hourly Service - $65/h Hourly Service - $60/h Hourly Ser…" at bounding box center [262, 197] width 260 height 13
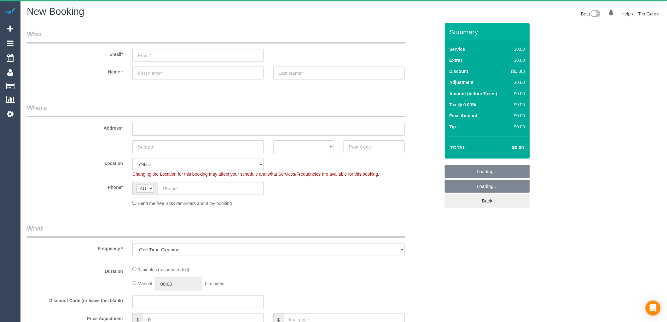
select select "object:849"
